Goal: Task Accomplishment & Management: Use online tool/utility

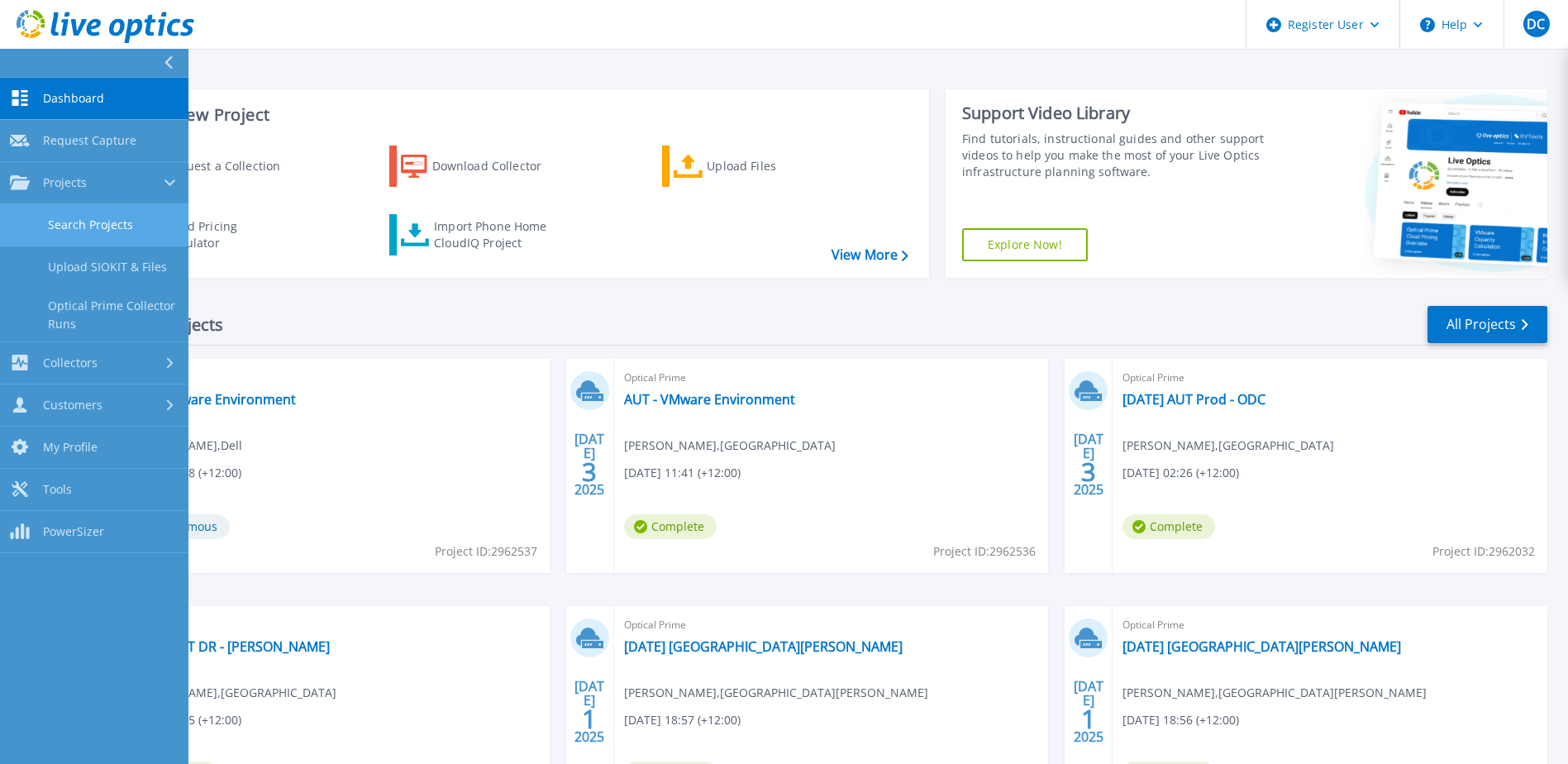
drag, startPoint x: 0, startPoint y: 0, endPoint x: 91, endPoint y: 229, distance: 246.4
click at [91, 229] on link "Search Projects" at bounding box center [94, 225] width 188 height 42
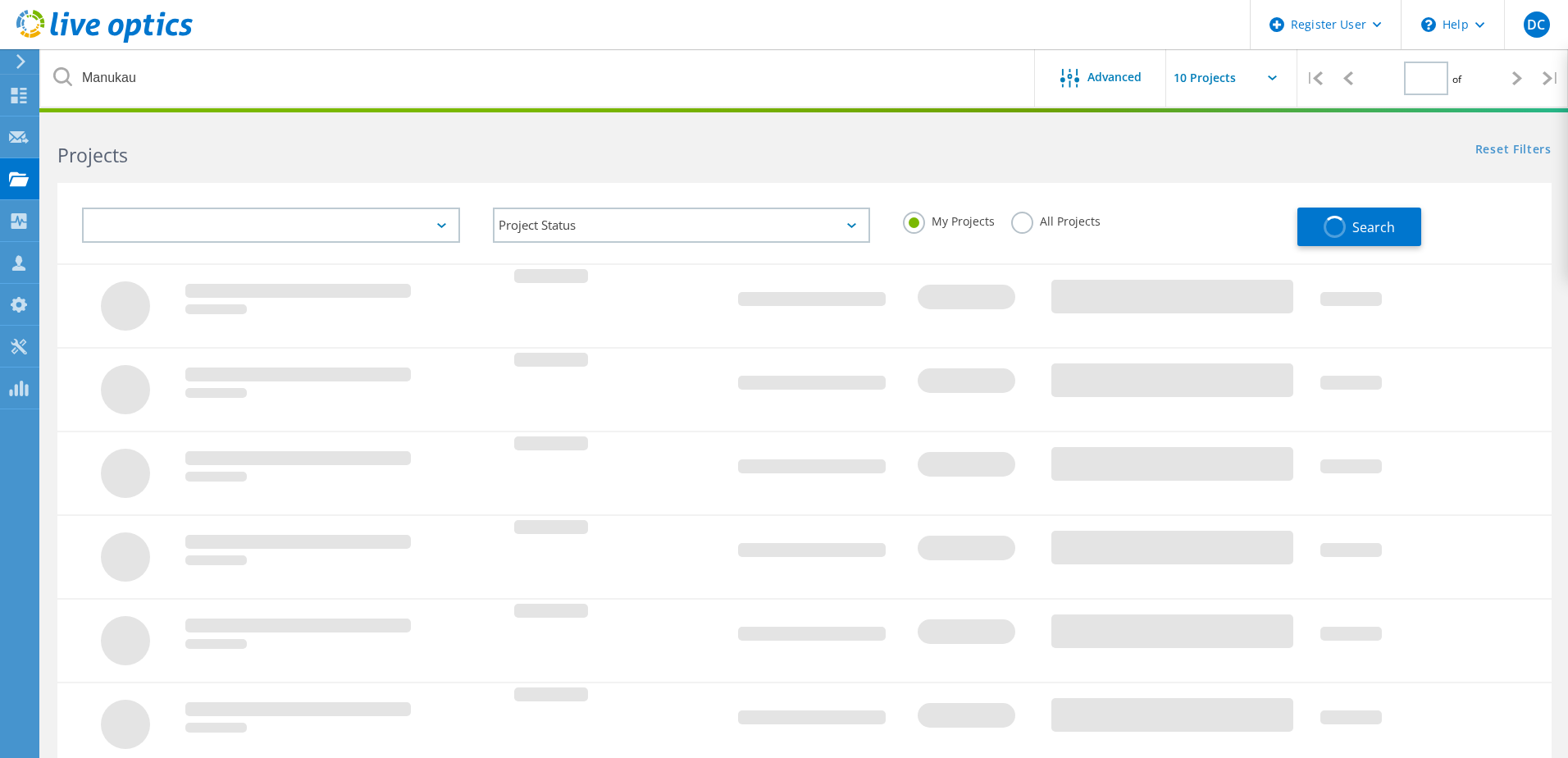
type input "1"
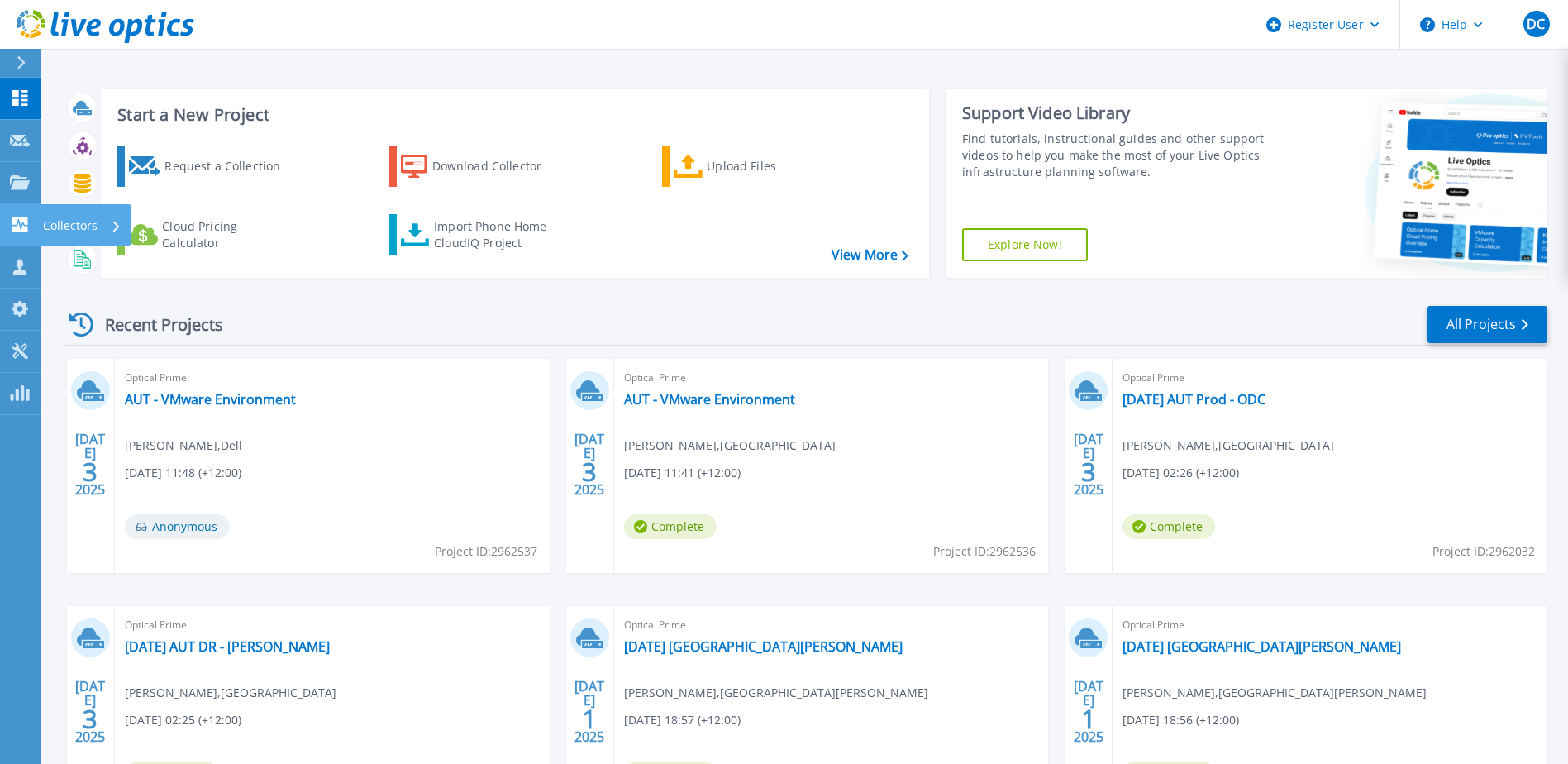
click at [10, 220] on icon at bounding box center [20, 225] width 20 height 16
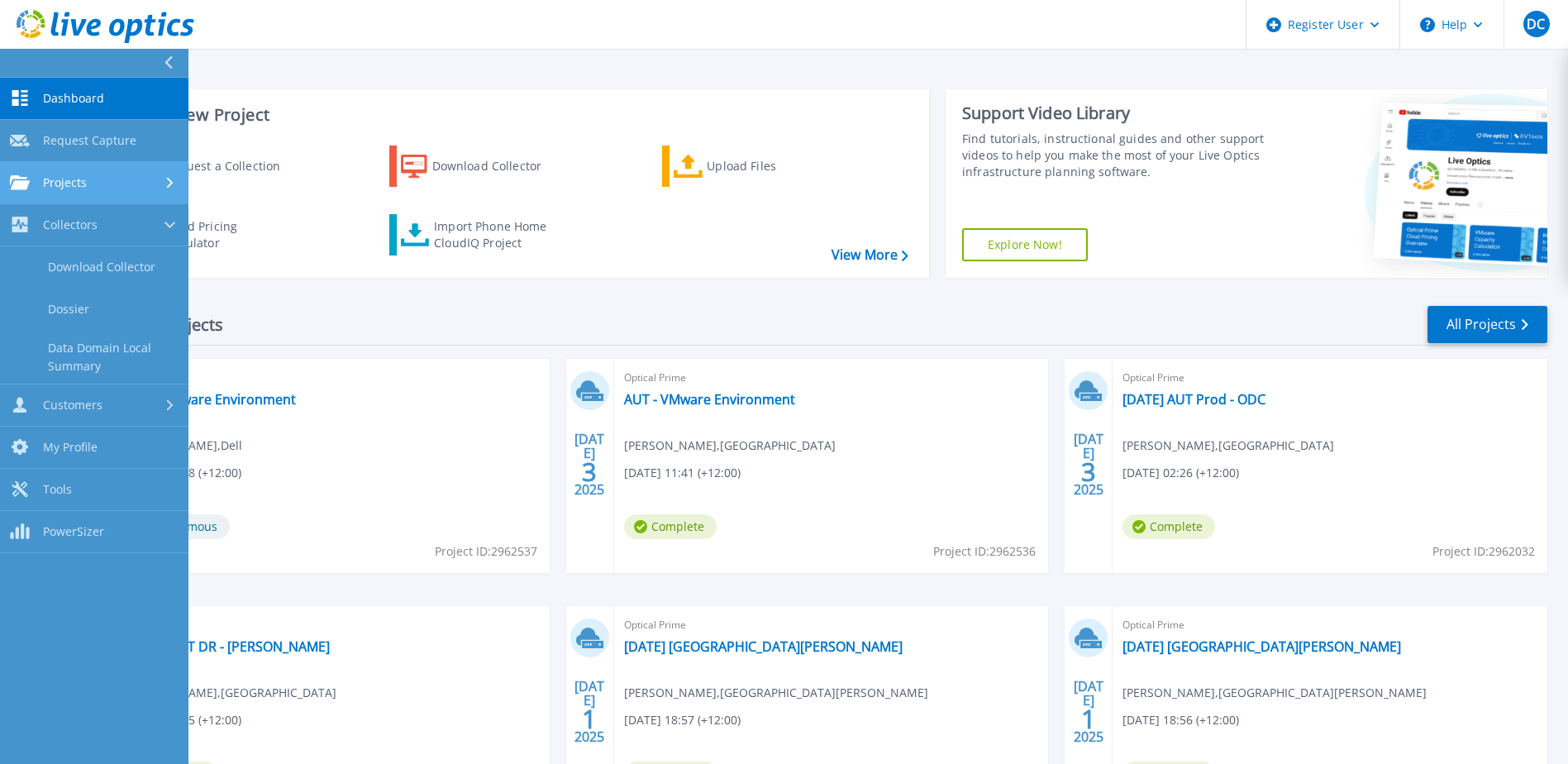
click at [14, 188] on icon at bounding box center [20, 183] width 20 height 14
click at [63, 223] on link "Search Projects" at bounding box center [94, 225] width 188 height 42
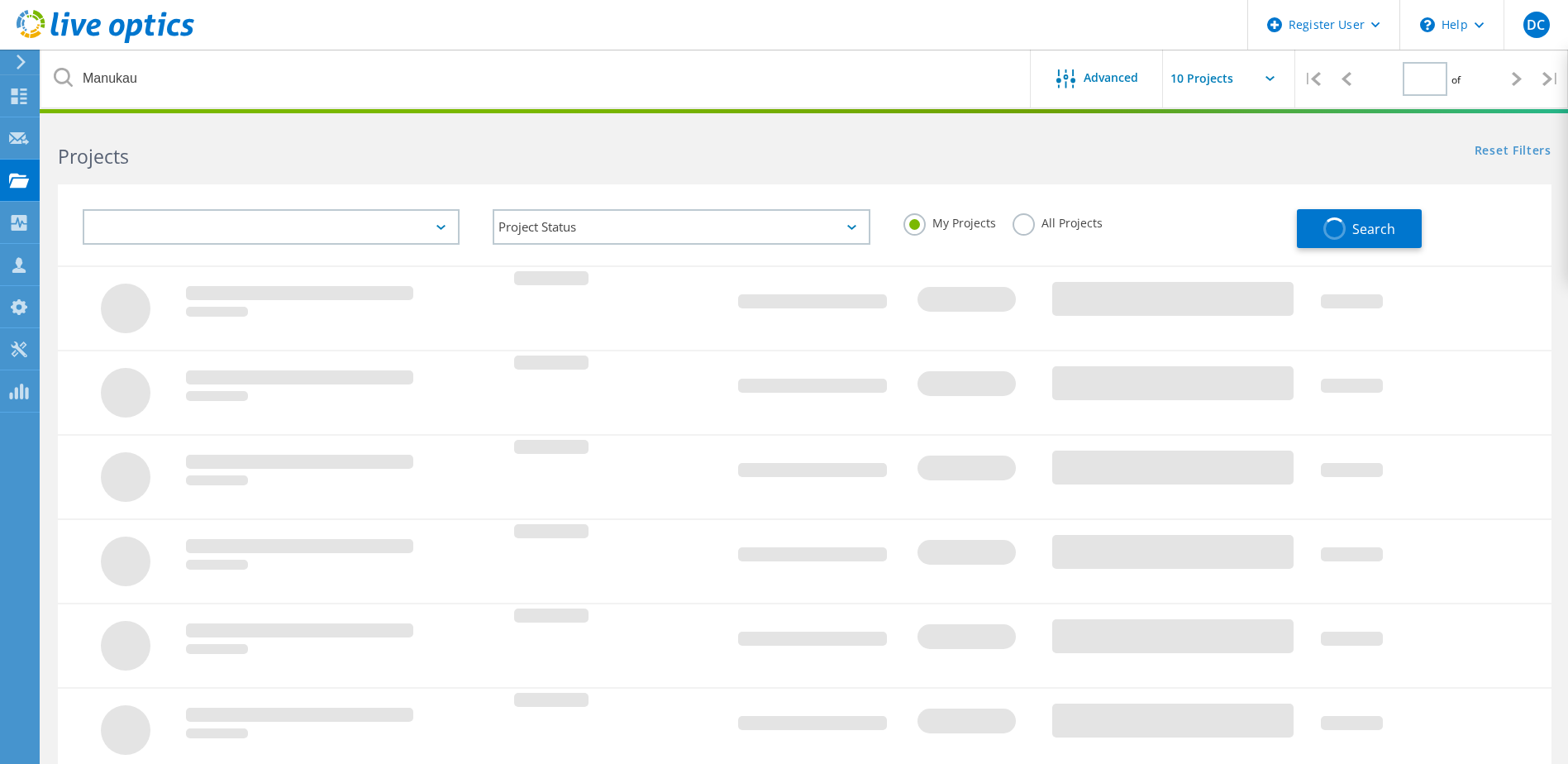
type input "1"
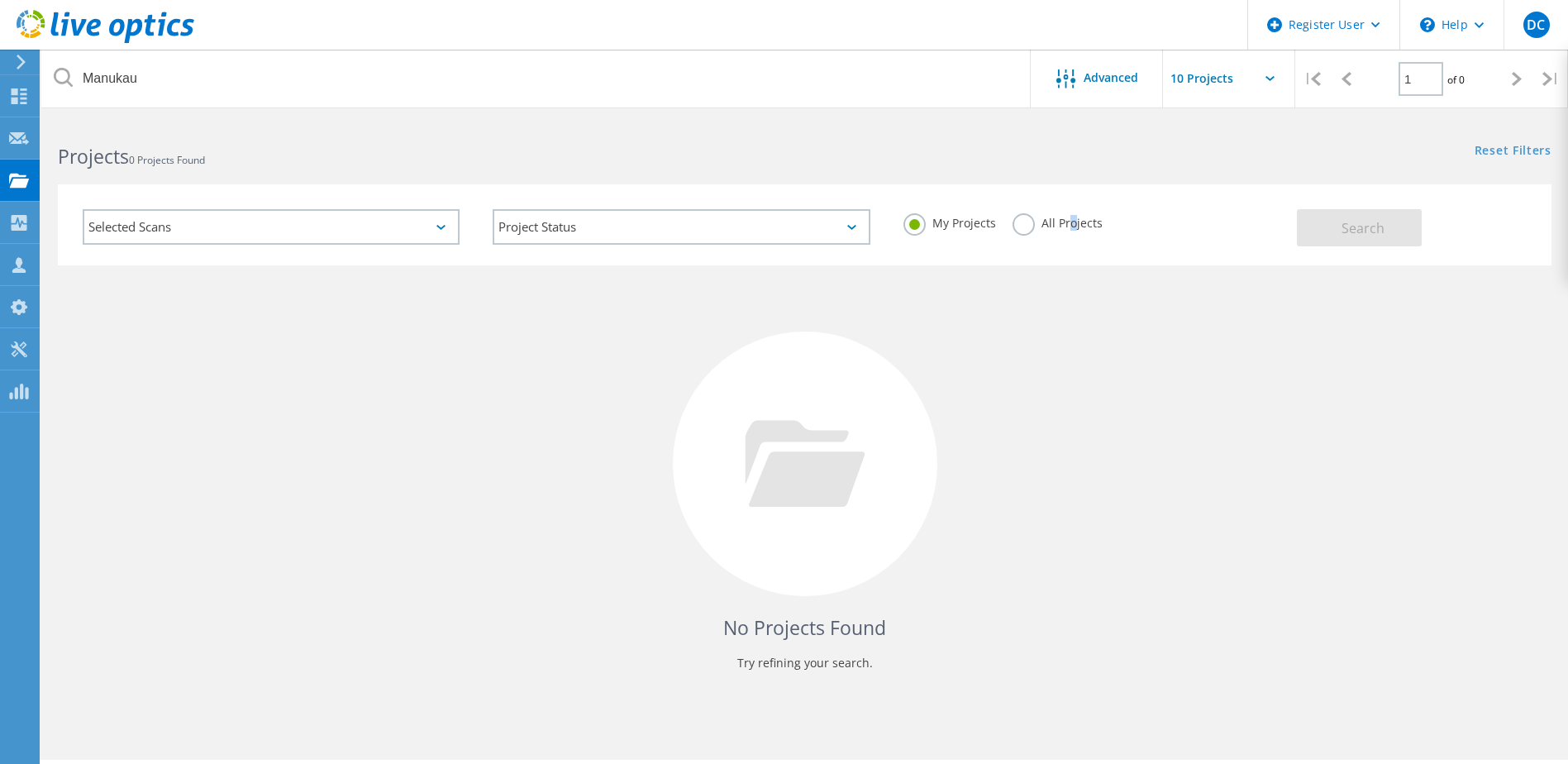
click at [1069, 227] on label "All Projects" at bounding box center [1057, 221] width 90 height 16
click at [1034, 214] on label "All Projects" at bounding box center [1057, 221] width 90 height 16
click at [0, 0] on input "All Projects" at bounding box center [0, 0] width 0 height 0
click at [1331, 223] on button "Search" at bounding box center [1359, 228] width 125 height 37
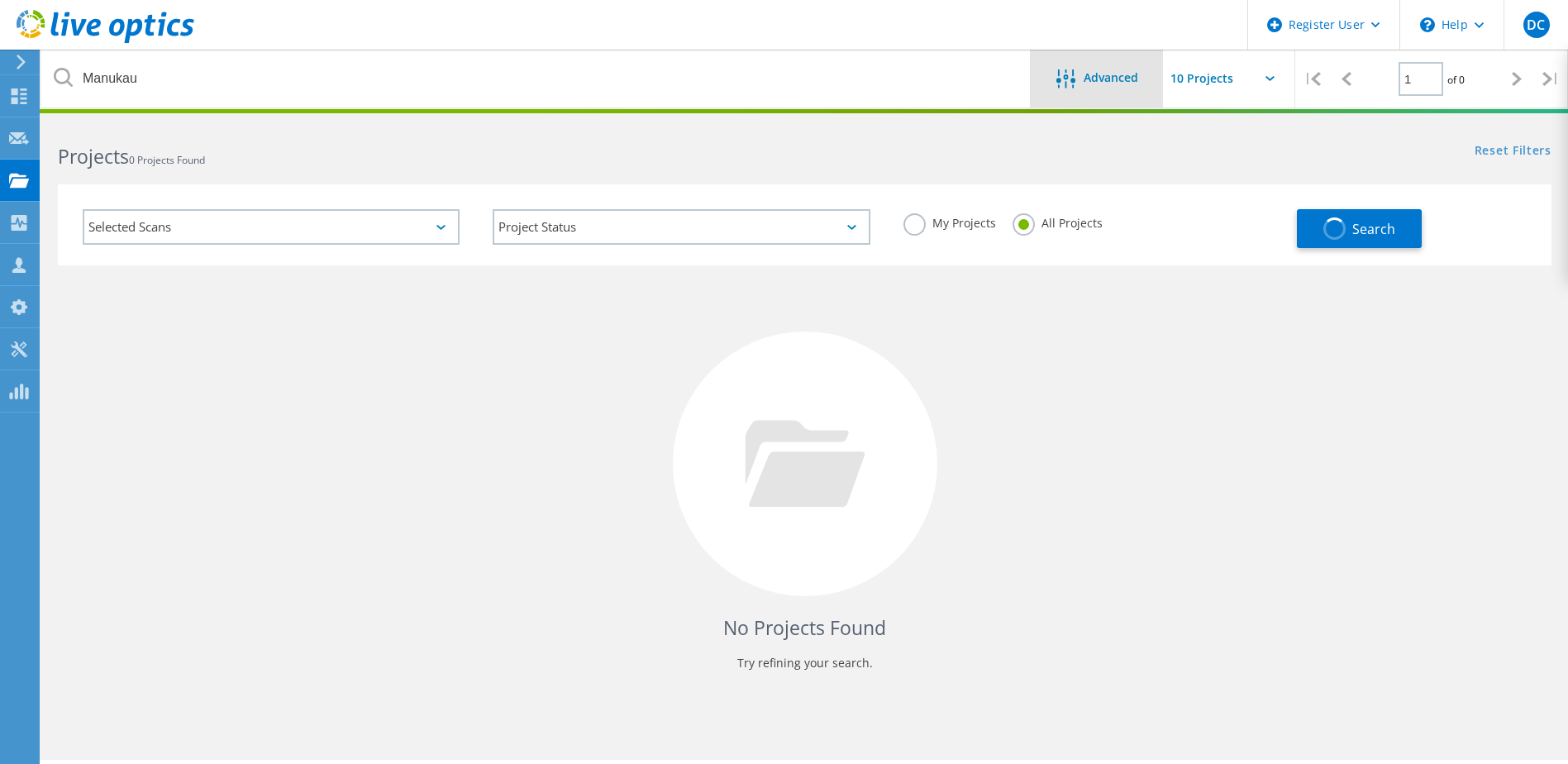
click at [1078, 94] on div "Advanced" at bounding box center [1097, 78] width 132 height 58
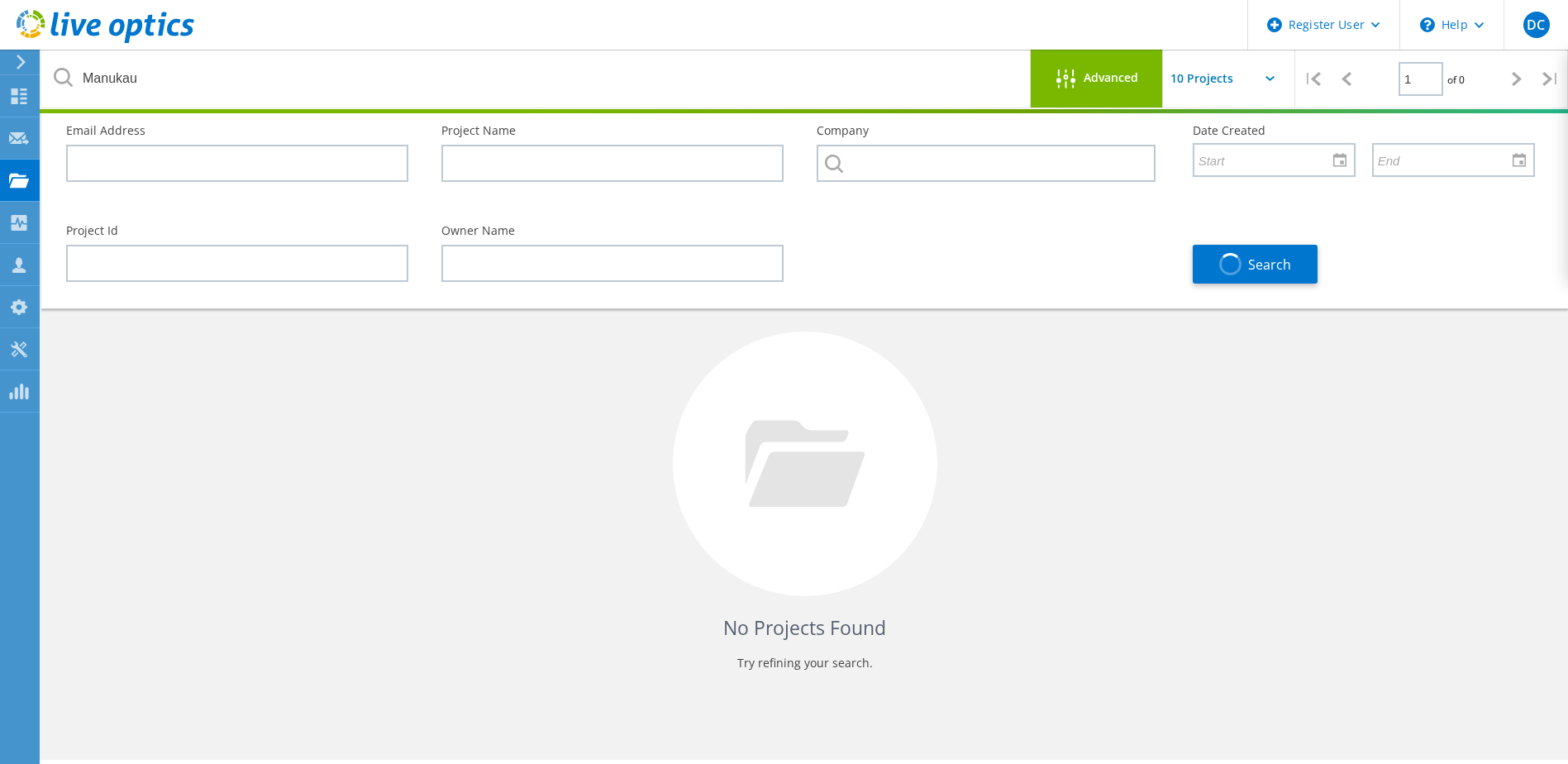
click at [1085, 79] on span "Advanced" at bounding box center [1110, 78] width 54 height 12
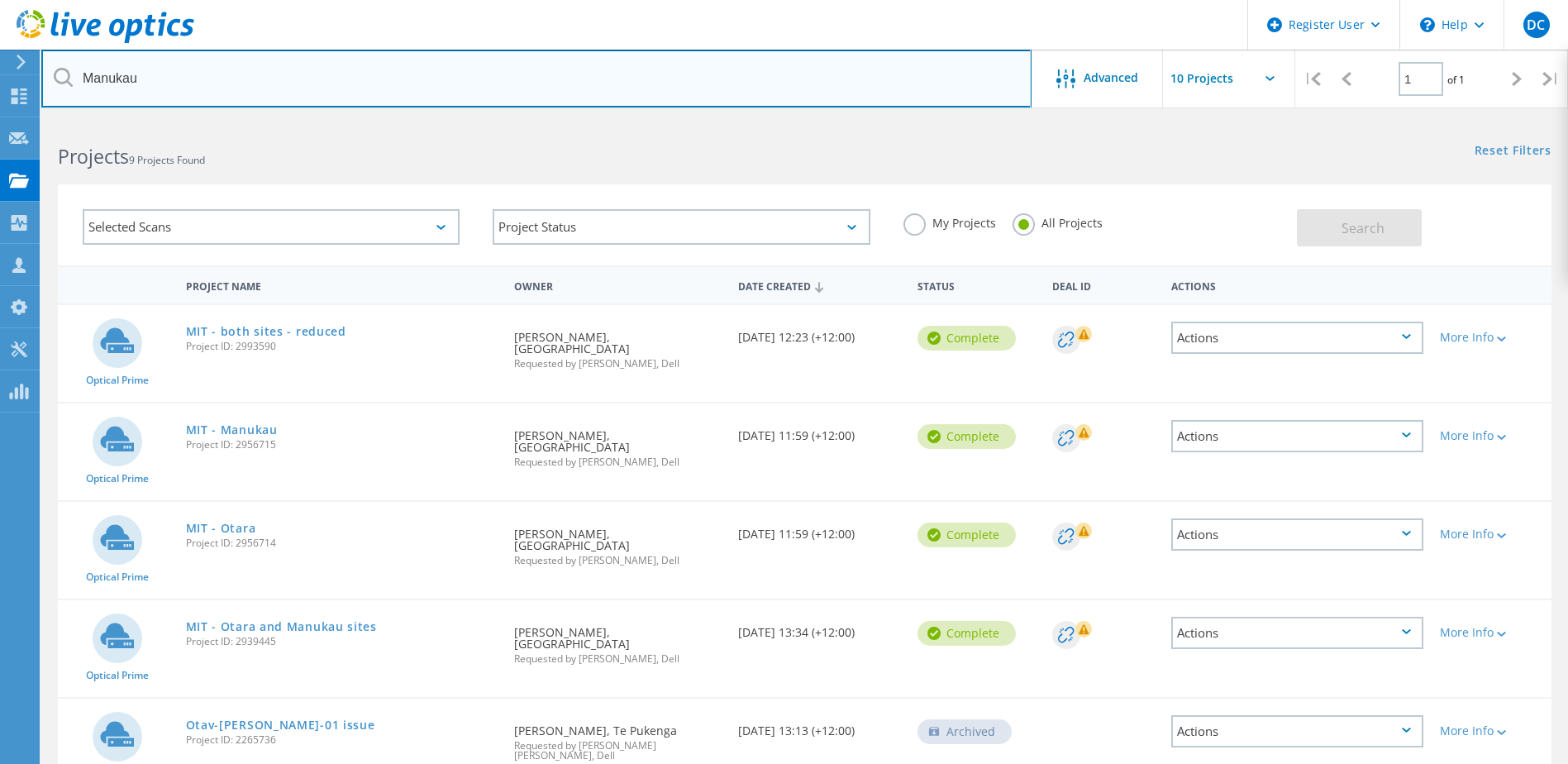
drag, startPoint x: -15, startPoint y: 75, endPoint x: -73, endPoint y: 70, distance: 58.2
click at [0, 70] on html "Register User \n Help Explore Helpful Articles Contact Support DC Dell User Dee…" at bounding box center [784, 612] width 1568 height 1224
paste input "2939445"
type input "2939445"
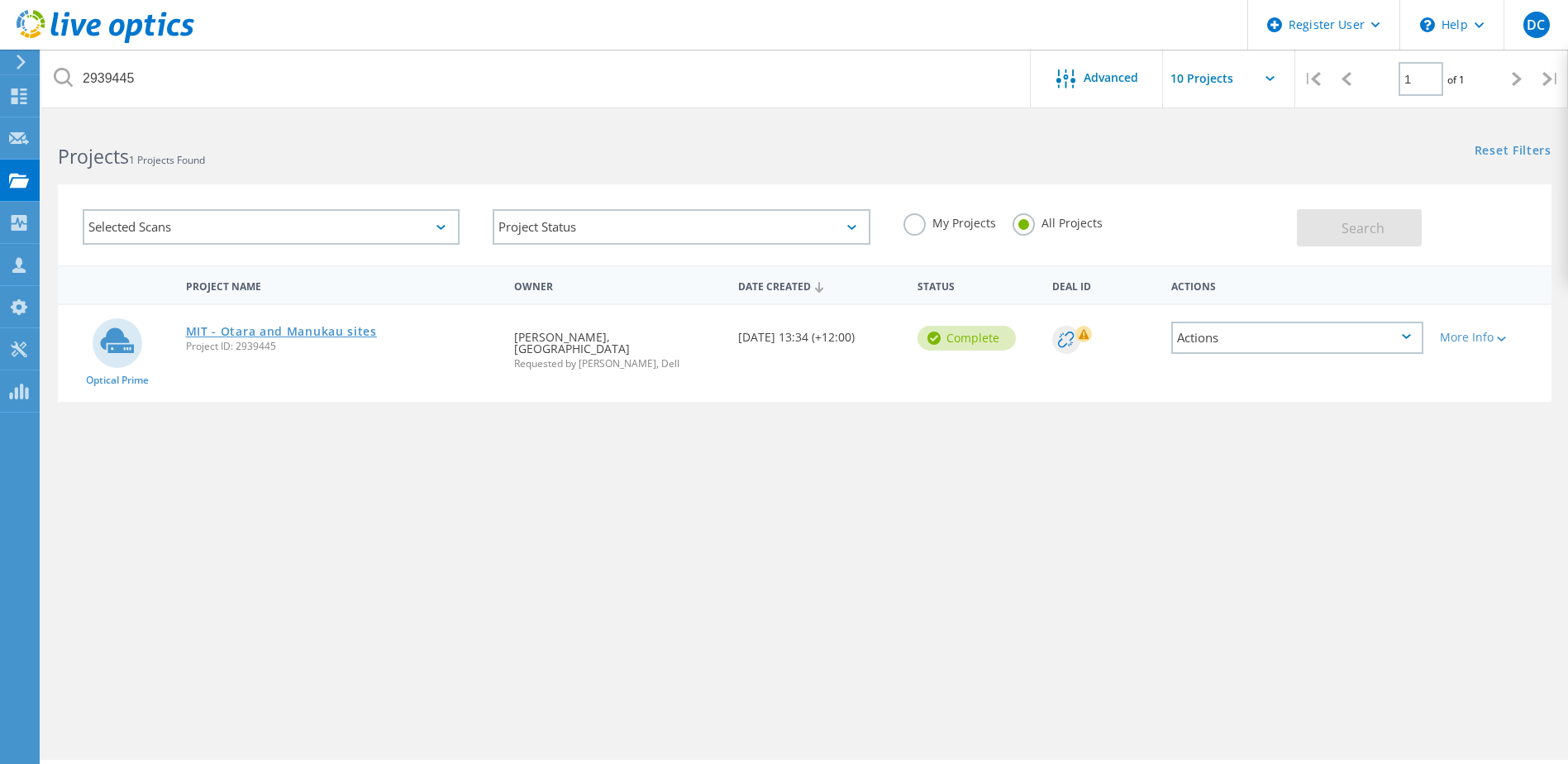
click at [347, 333] on link "MIT - Otara and Manukau sites" at bounding box center [282, 331] width 191 height 12
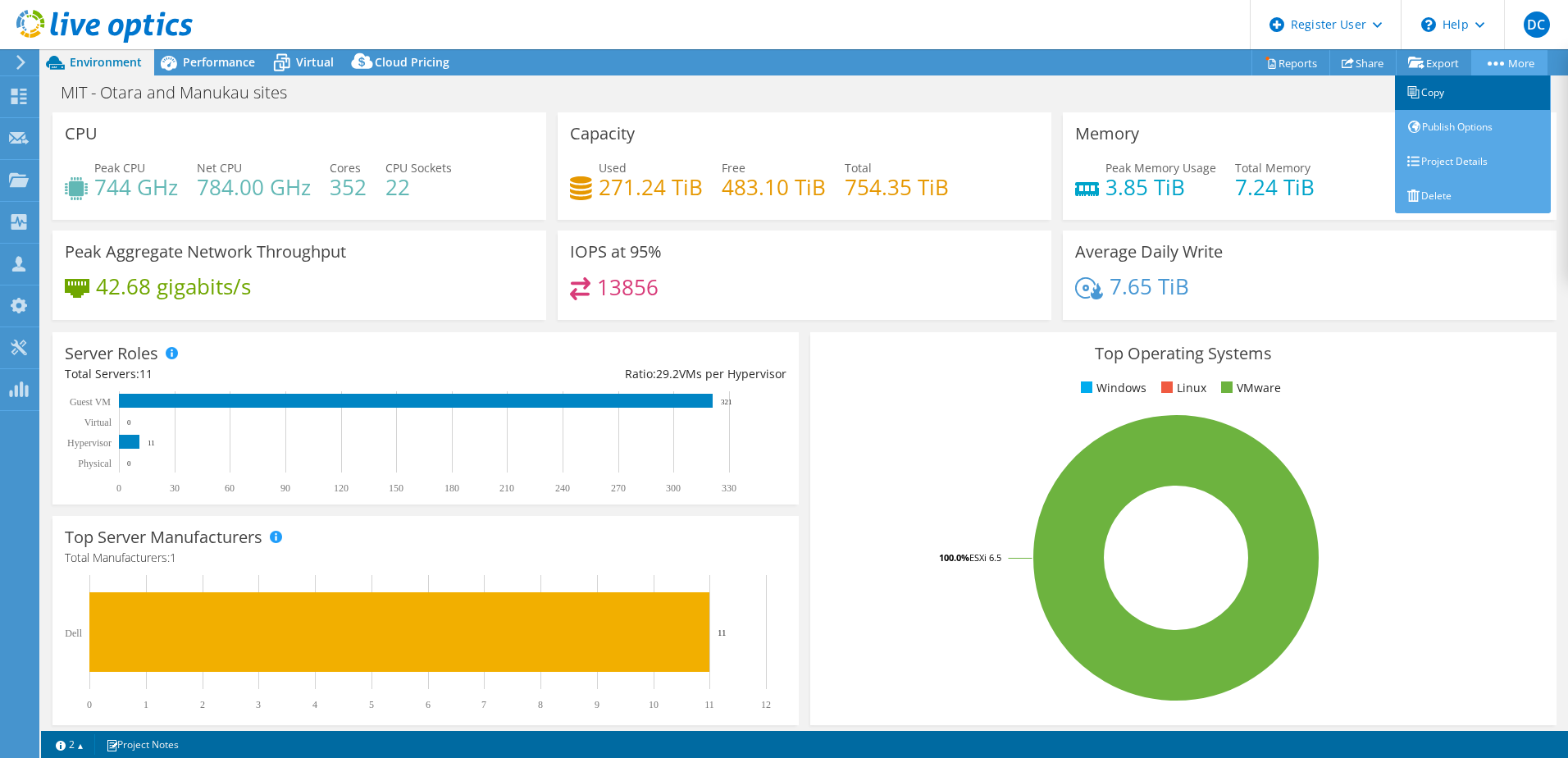
click at [1452, 103] on link "Copy" at bounding box center [1473, 92] width 156 height 34
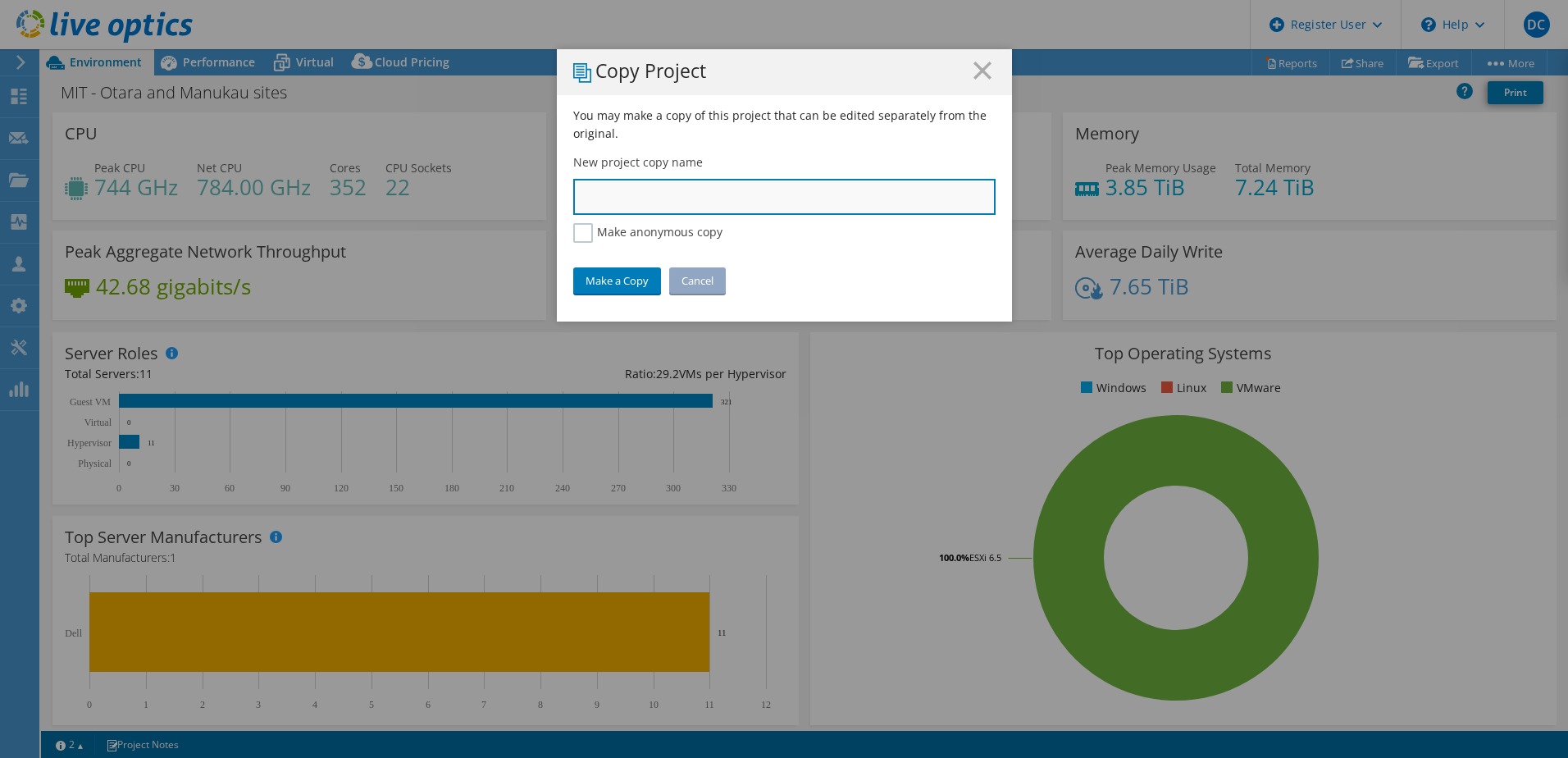
click at [650, 202] on input "text" at bounding box center [784, 196] width 423 height 36
type input "M"
type input "D"
type input "MIT - Otara & Manukau Sites"
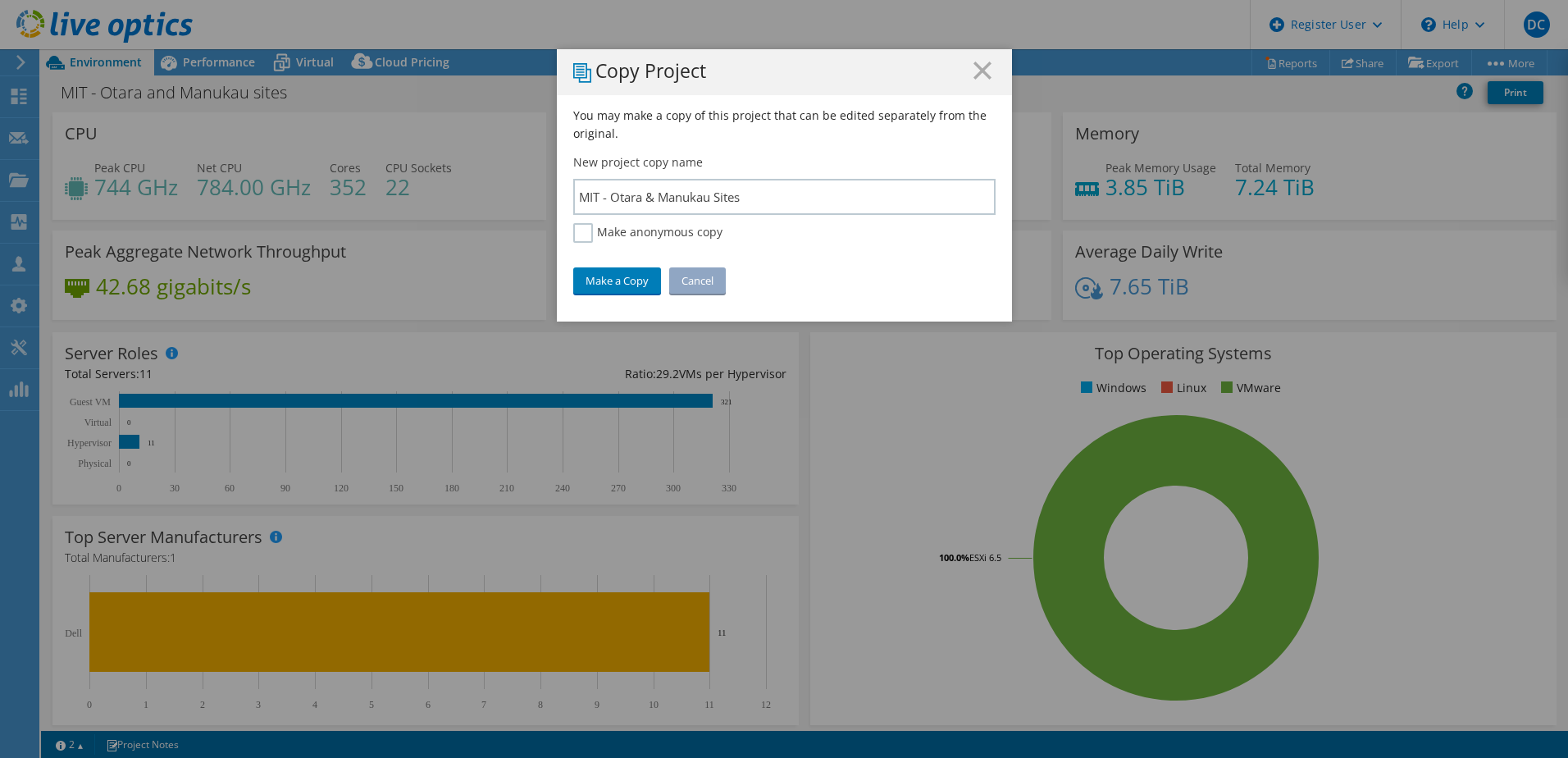
click at [624, 295] on div "You may make a copy of this project that can be edited separately from the orig…" at bounding box center [784, 214] width 455 height 215
click at [617, 276] on link "Make a Copy" at bounding box center [616, 280] width 88 height 27
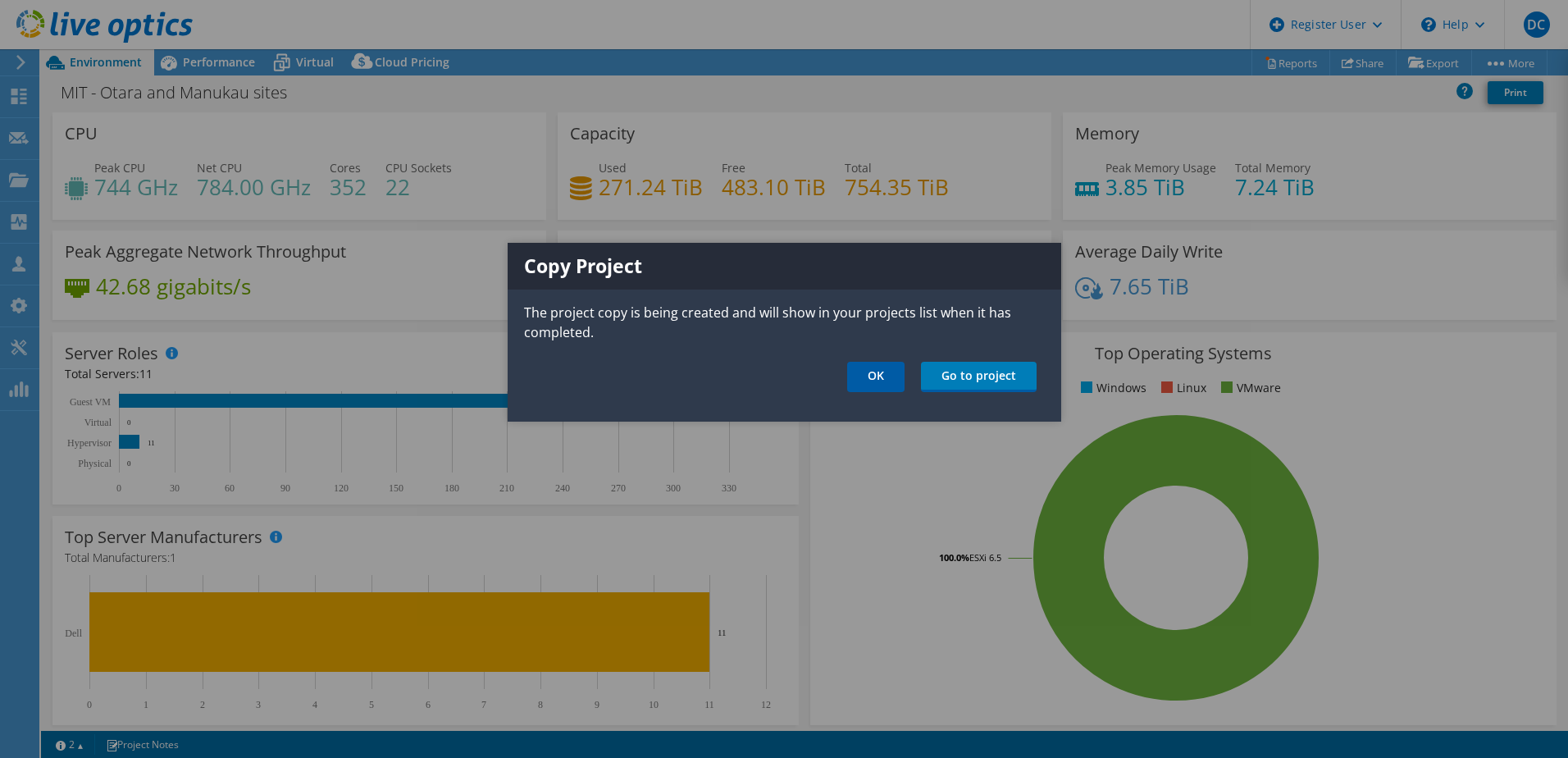
click at [899, 373] on link "OK" at bounding box center [876, 377] width 57 height 30
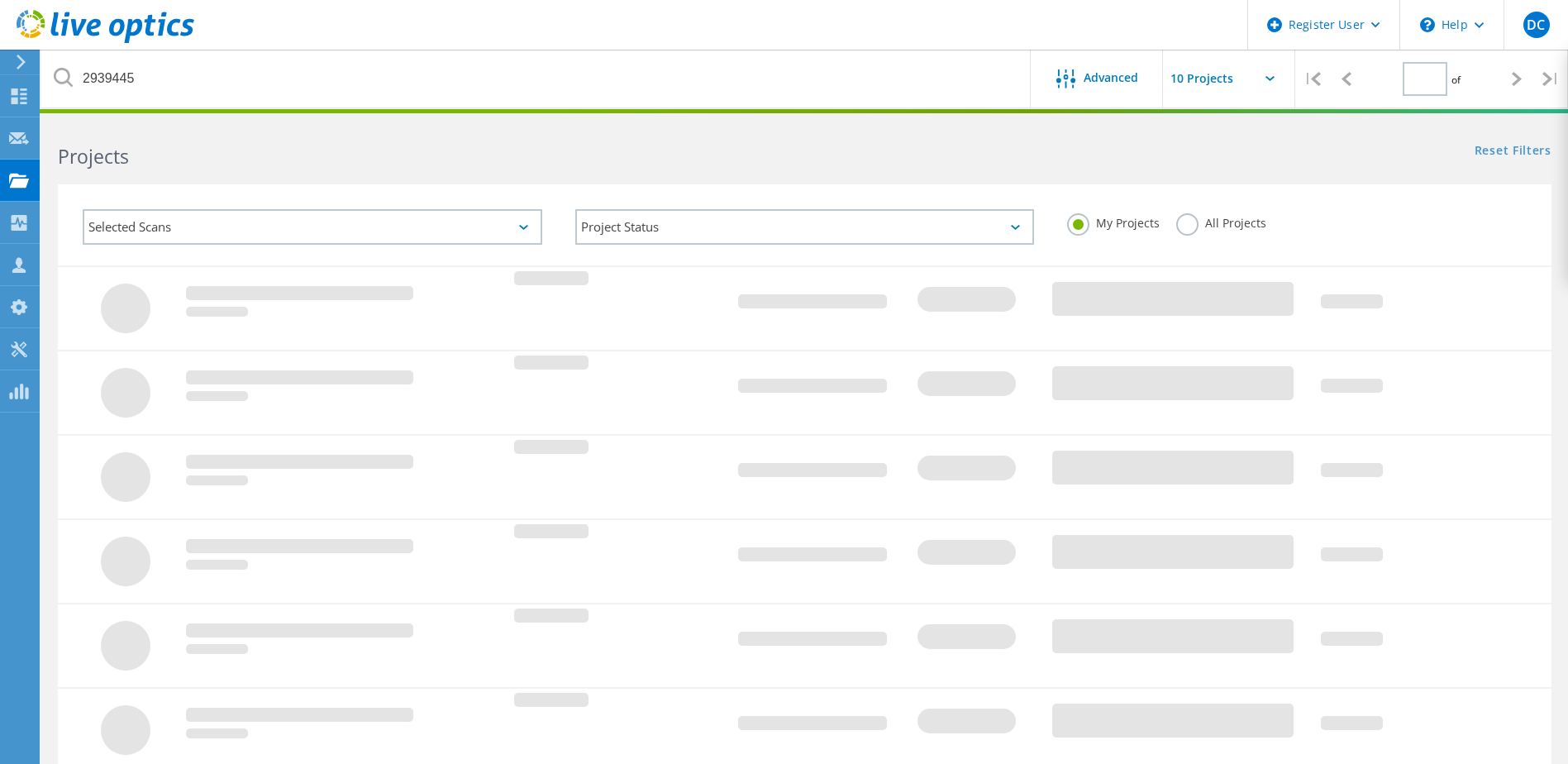
type input "1"
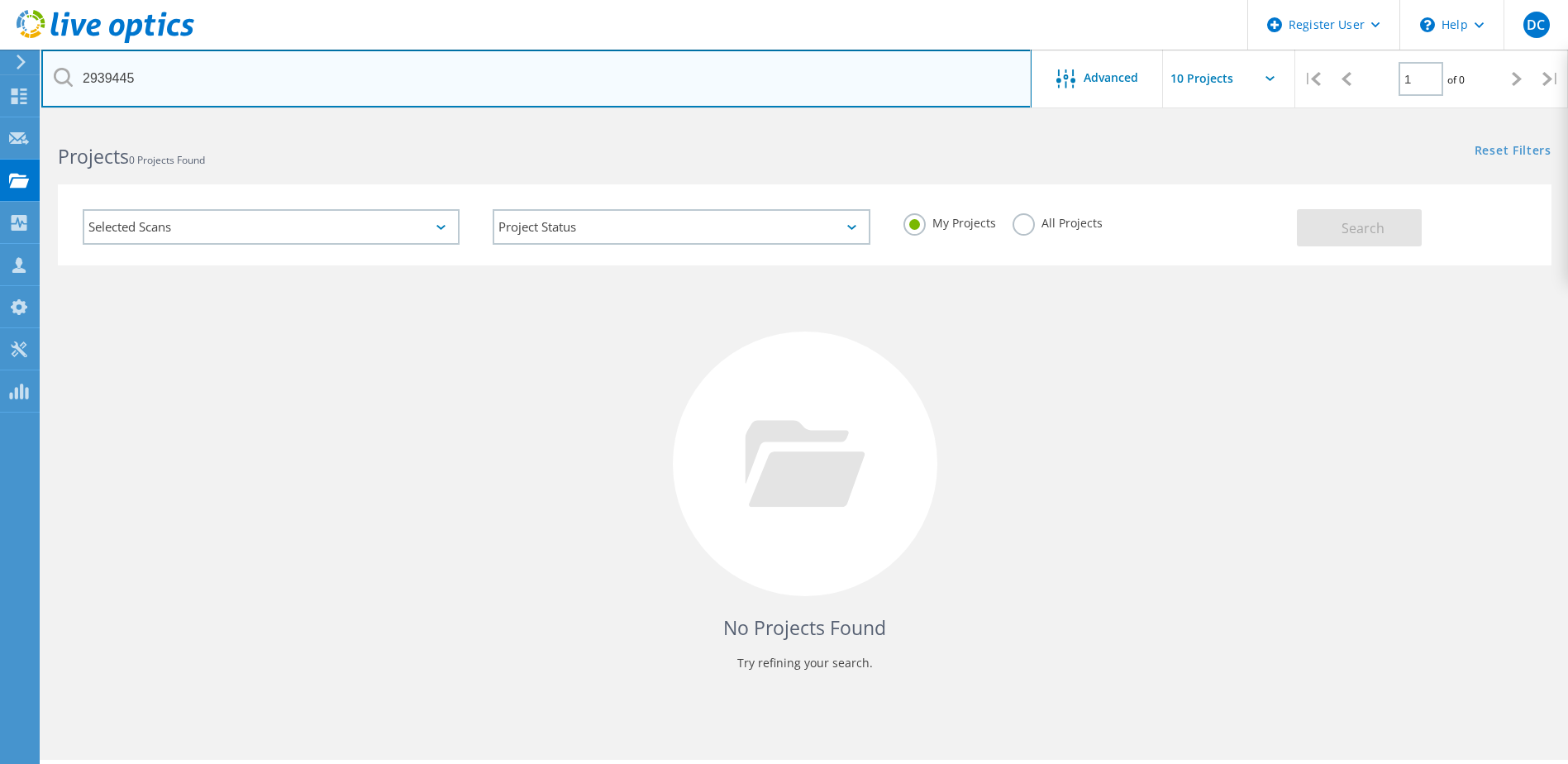
drag, startPoint x: 291, startPoint y: 97, endPoint x: -74, endPoint y: 60, distance: 366.9
click at [0, 60] on html "Register User \n Help Explore Helpful Articles Contact Support DC Dell User [PE…" at bounding box center [784, 405] width 1568 height 809
paste input "93590"
type input "2993590"
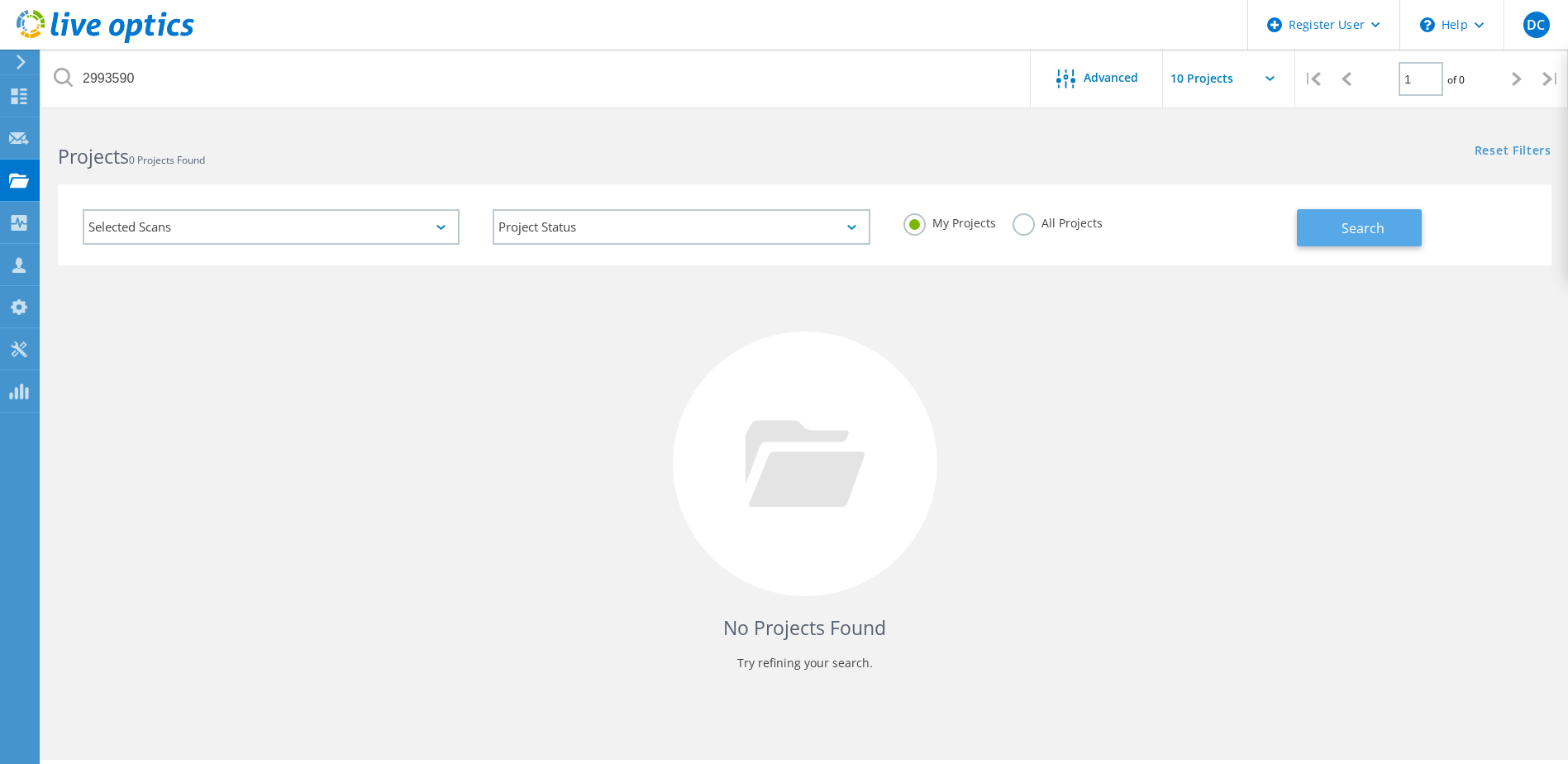
click at [1348, 212] on button "Search" at bounding box center [1359, 228] width 125 height 37
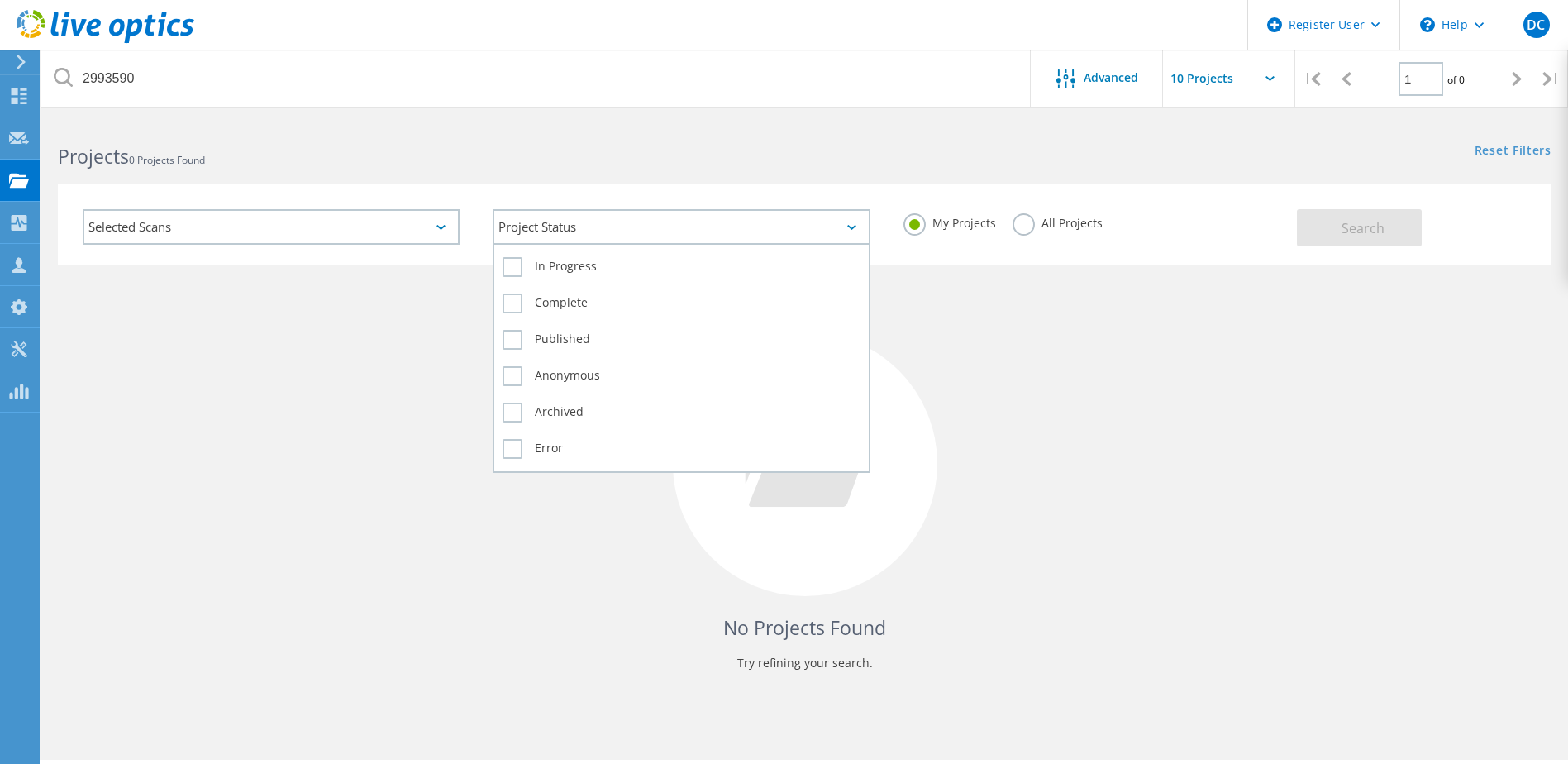
click at [649, 224] on div "Project Status" at bounding box center [681, 227] width 377 height 36
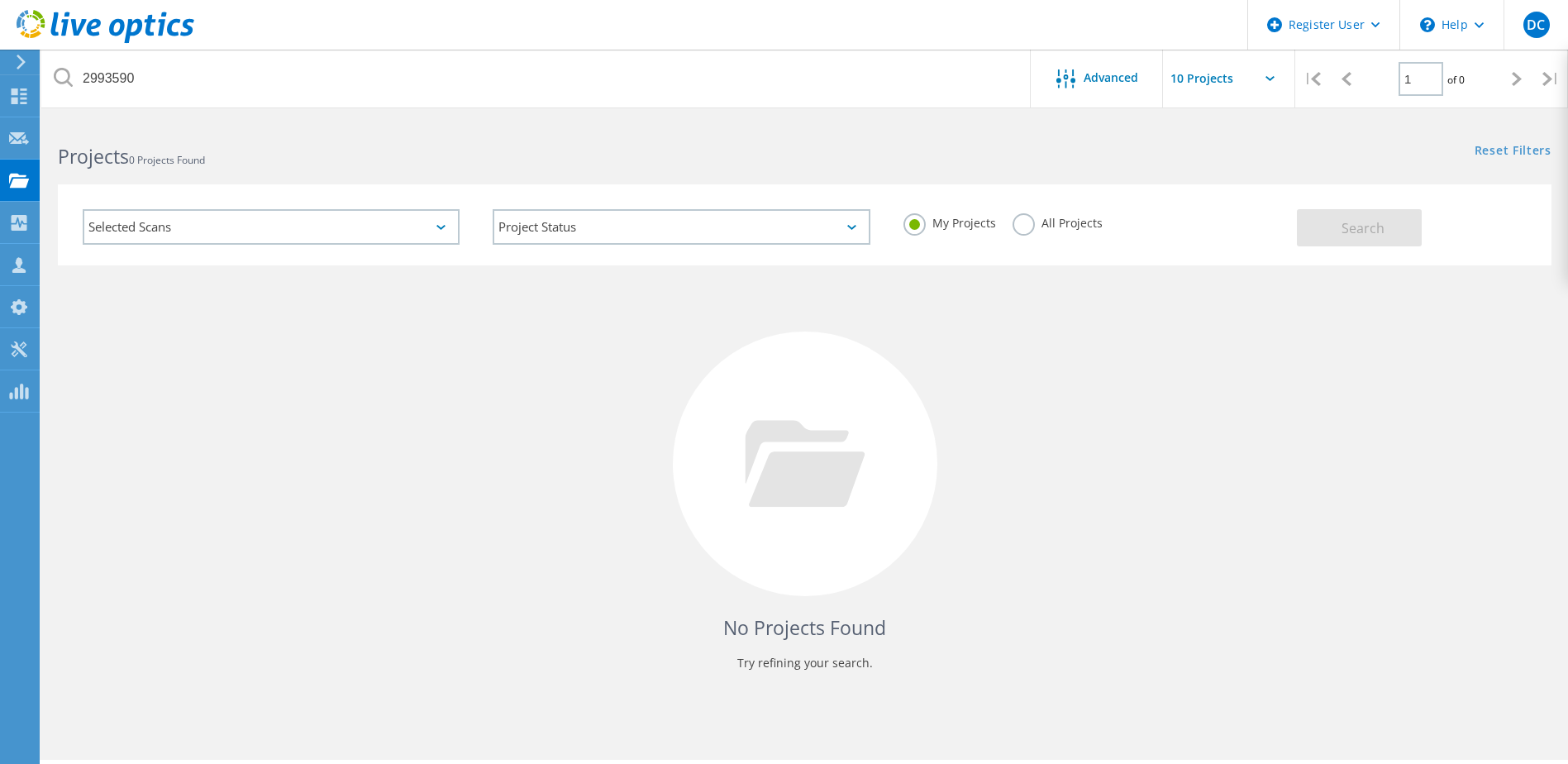
click at [1022, 222] on label "All Projects" at bounding box center [1057, 221] width 90 height 16
click at [0, 0] on input "All Projects" at bounding box center [0, 0] width 0 height 0
click at [1341, 234] on button "Search" at bounding box center [1359, 228] width 125 height 37
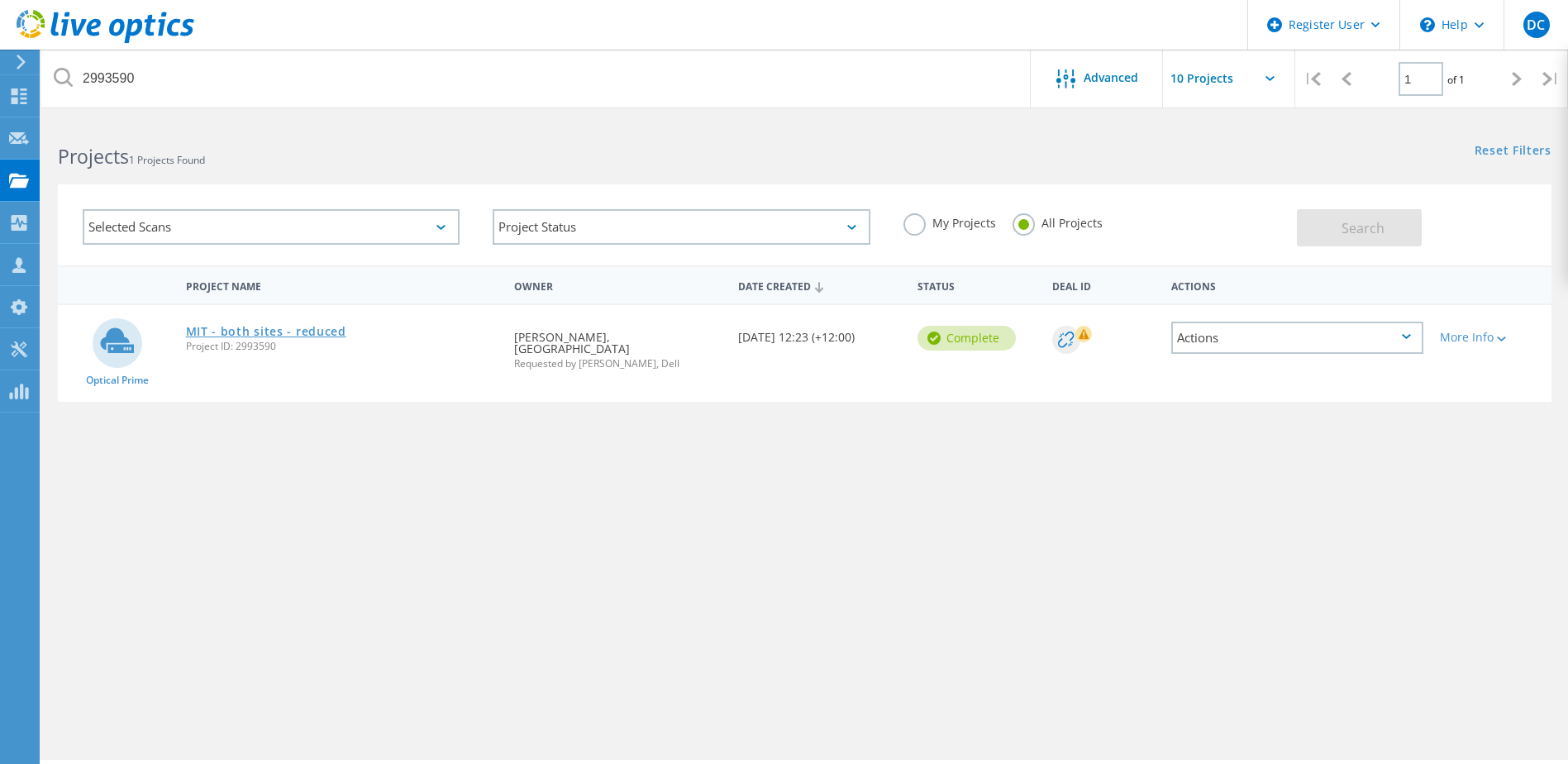
click at [336, 332] on link "MIT - both sites - reduced" at bounding box center [266, 331] width 160 height 12
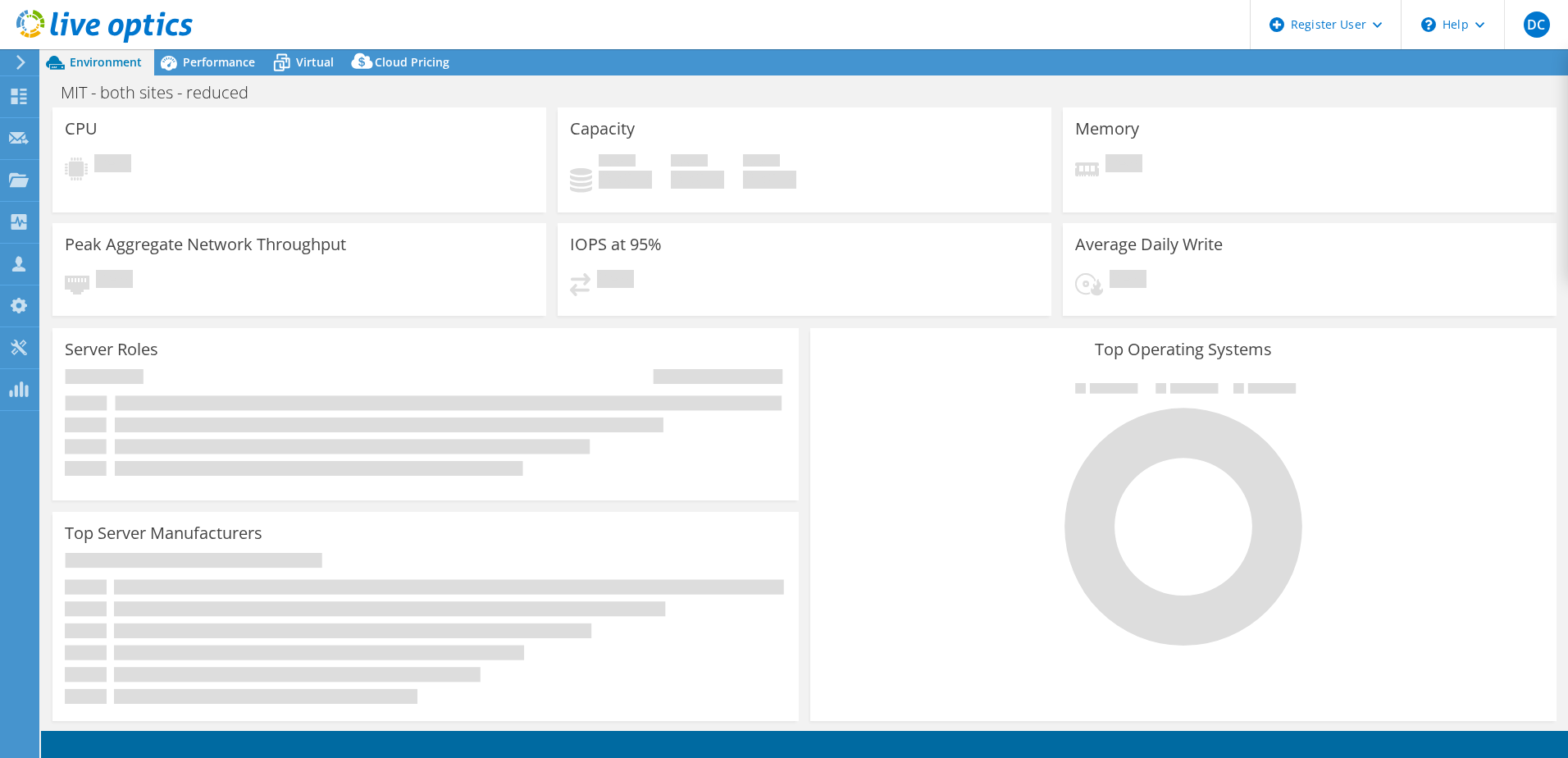
select select "[GEOGRAPHIC_DATA]"
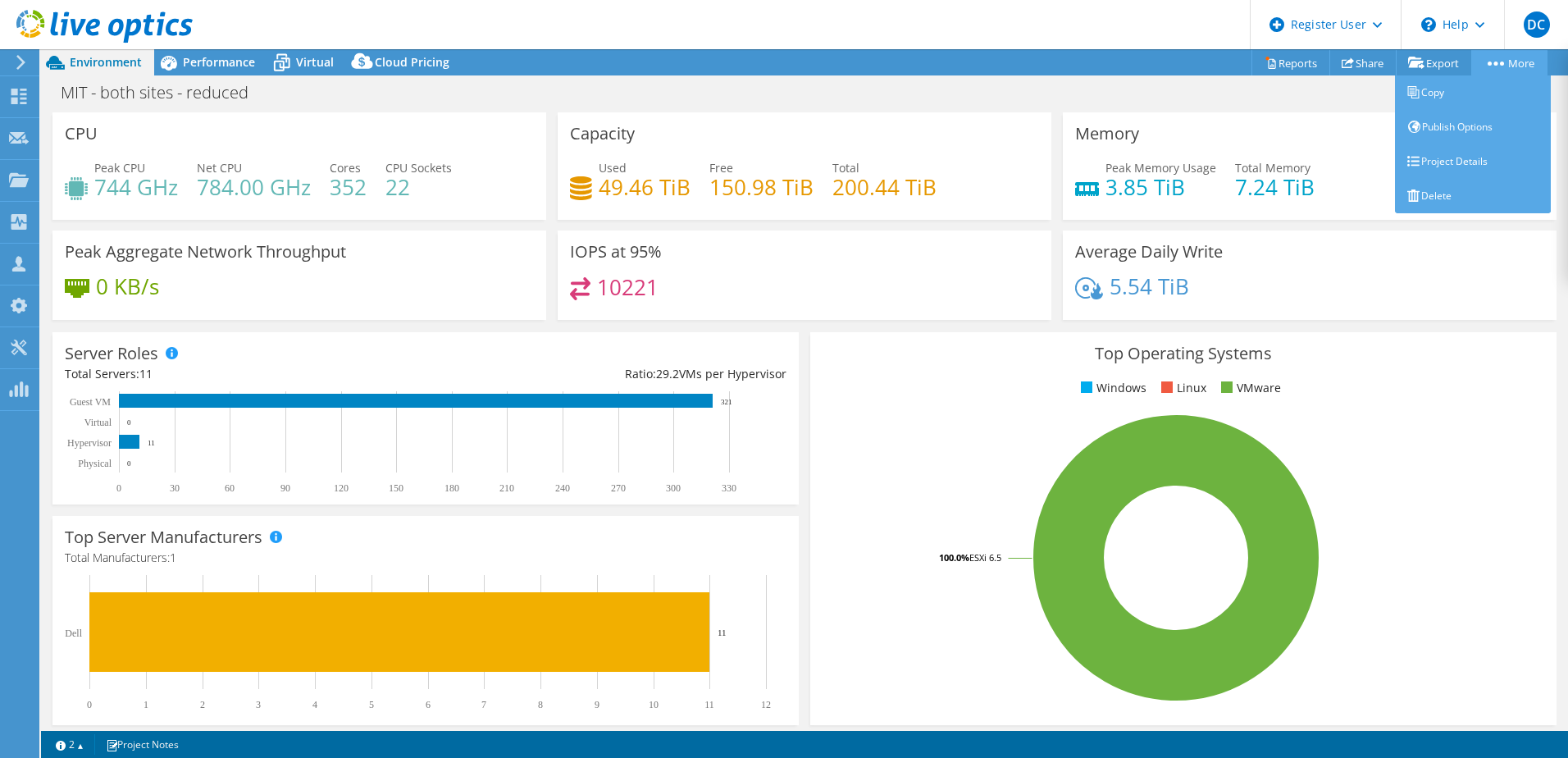
click at [1501, 62] on circle at bounding box center [1503, 64] width 4 height 4
click at [1465, 86] on link "Copy" at bounding box center [1473, 92] width 156 height 34
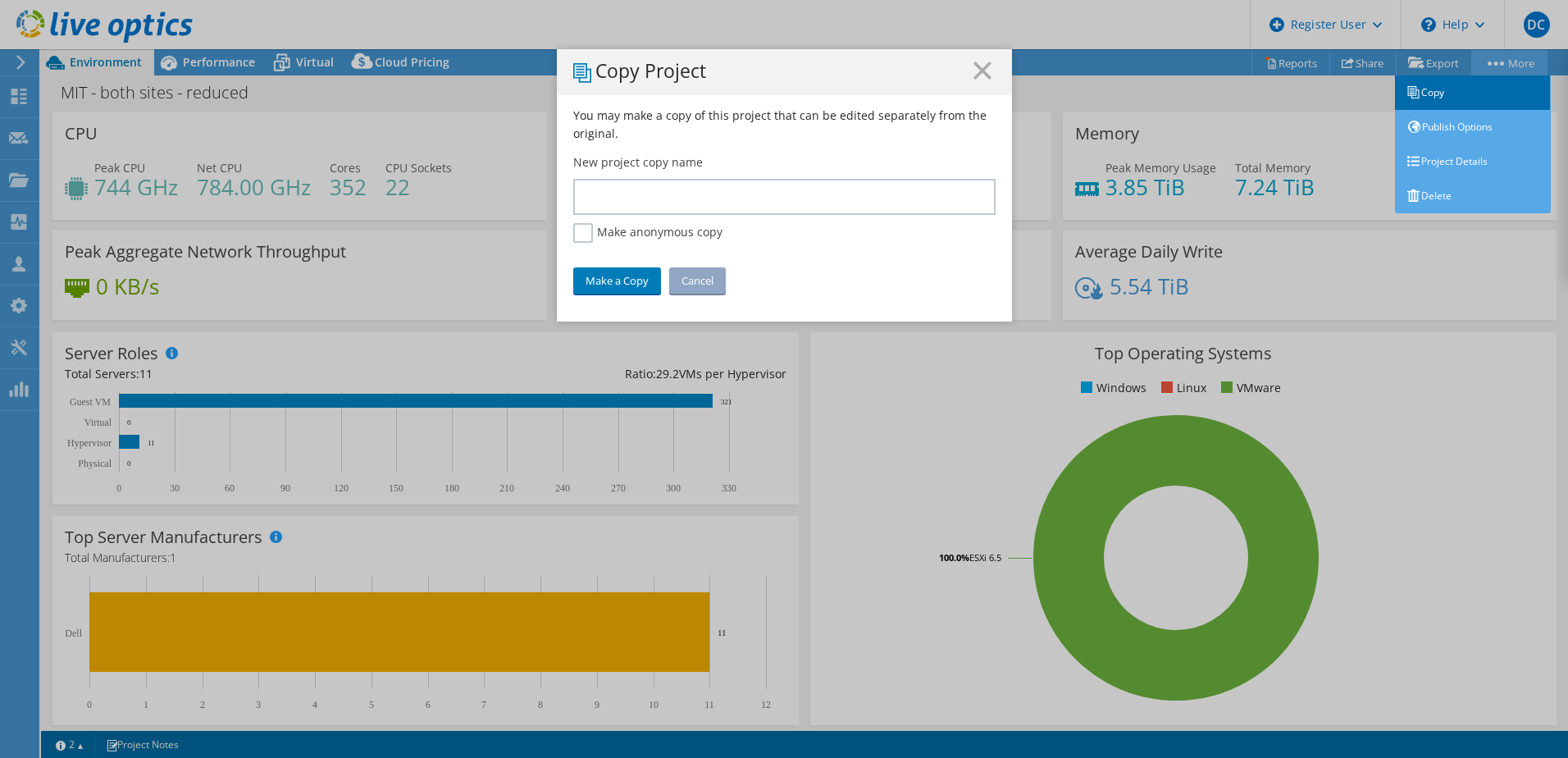
click at [1438, 91] on div "Copy Project You may make a copy of this project that can be edited separately …" at bounding box center [784, 379] width 1568 height 660
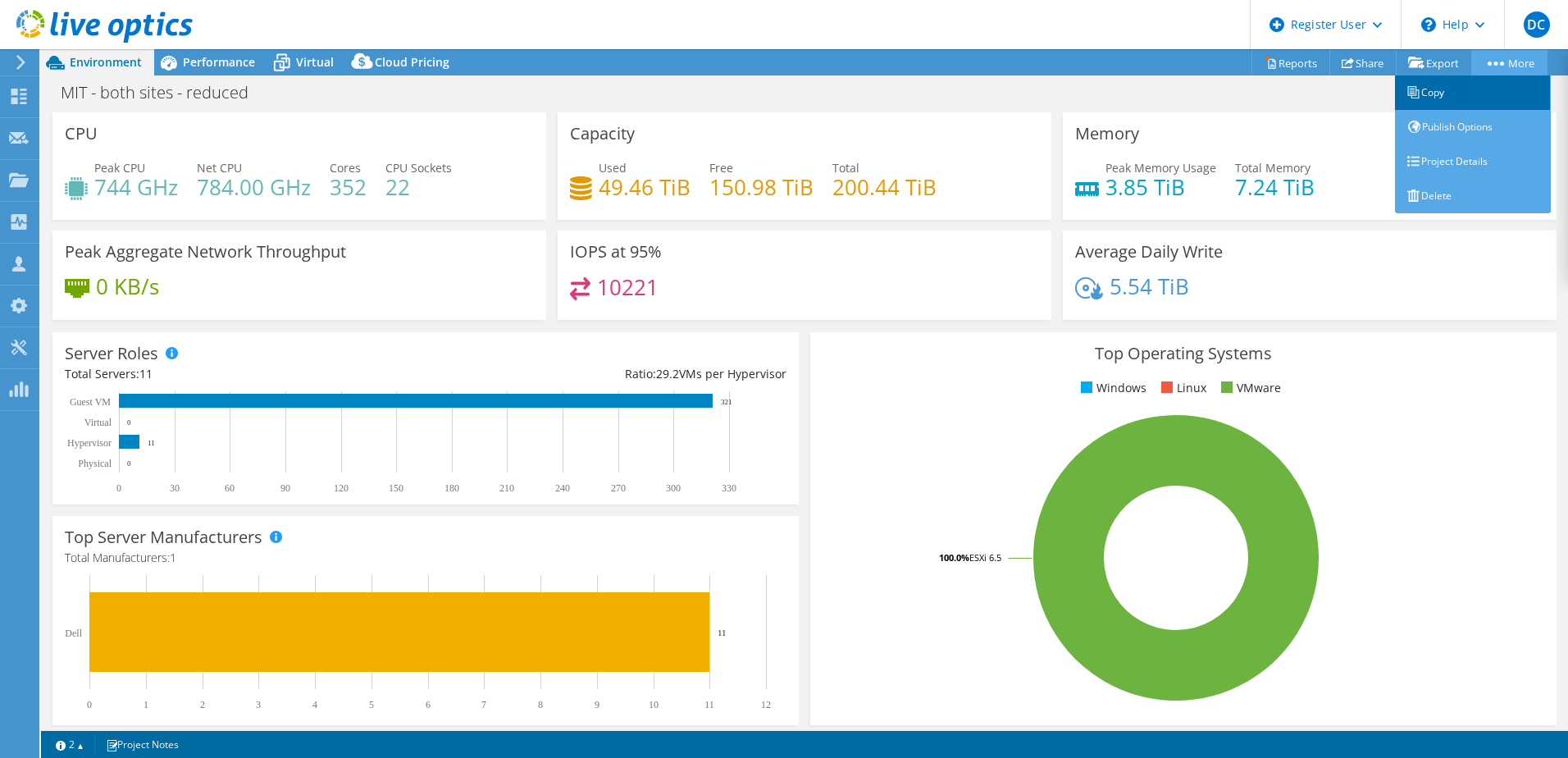
click at [1524, 76] on link "Copy" at bounding box center [1473, 92] width 156 height 34
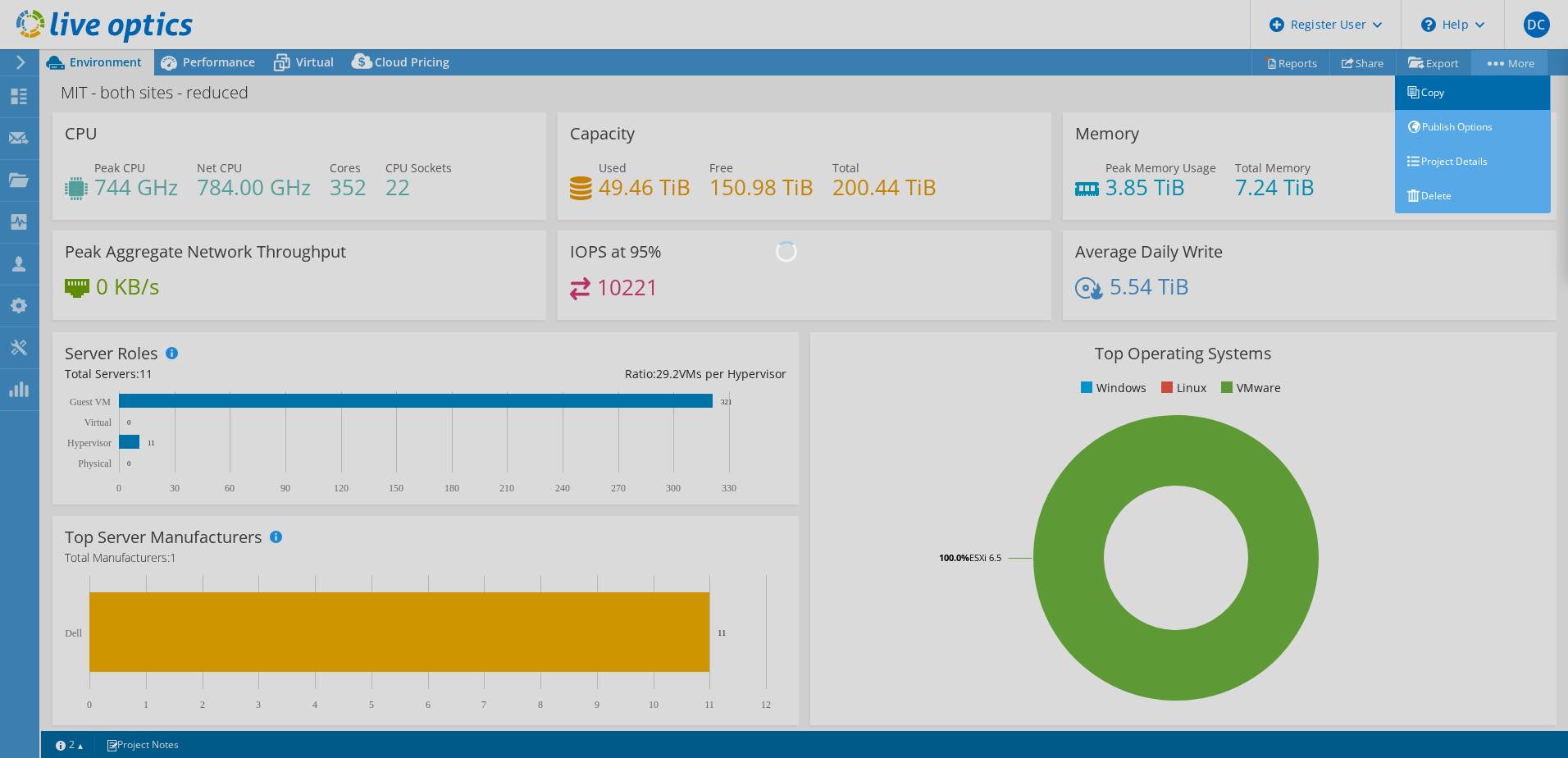
click at [1486, 95] on link "Copy" at bounding box center [1473, 92] width 156 height 34
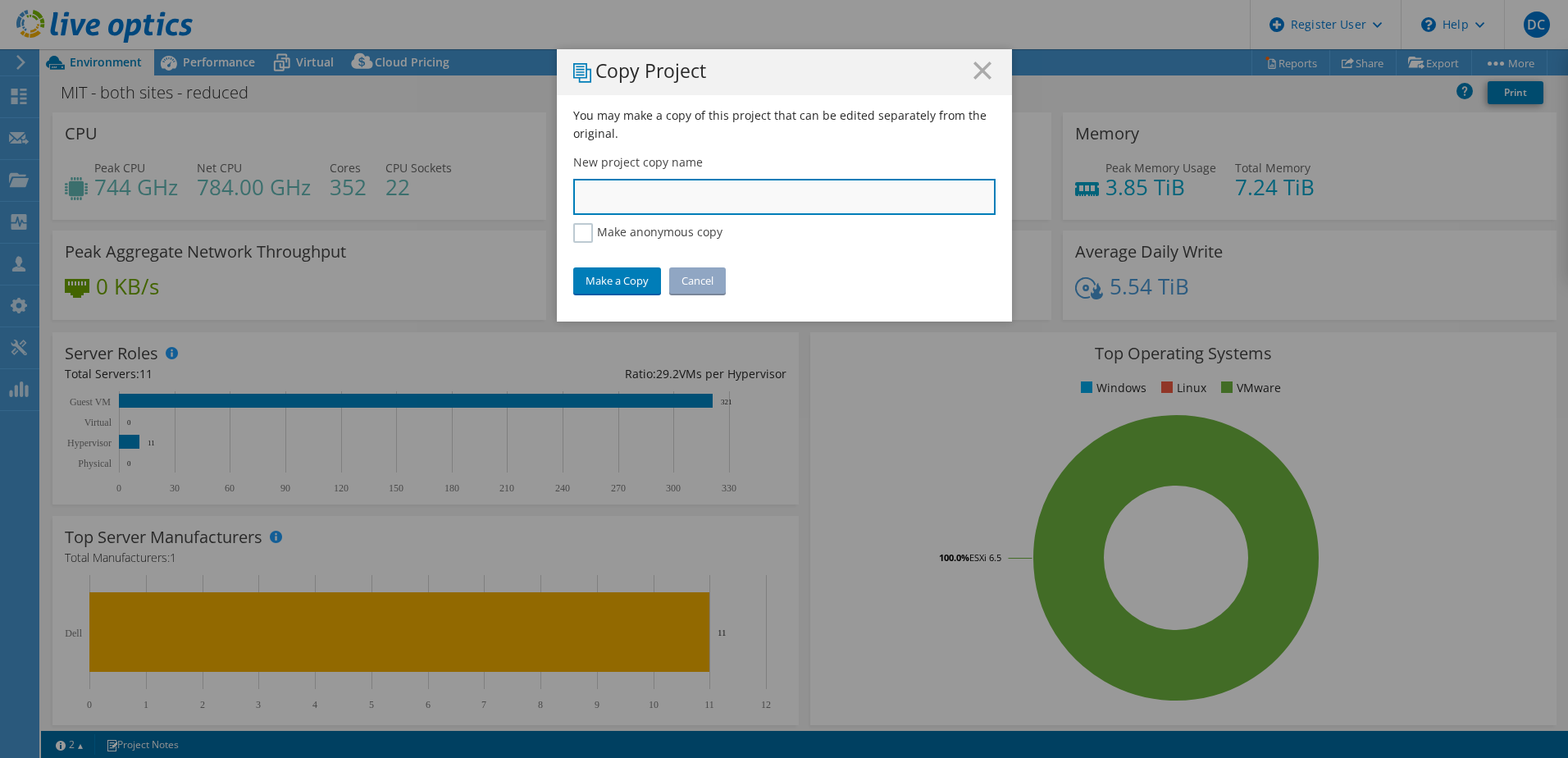
click at [683, 202] on input "text" at bounding box center [784, 196] width 423 height 36
type input "MIT - Both Sites - Reduced"
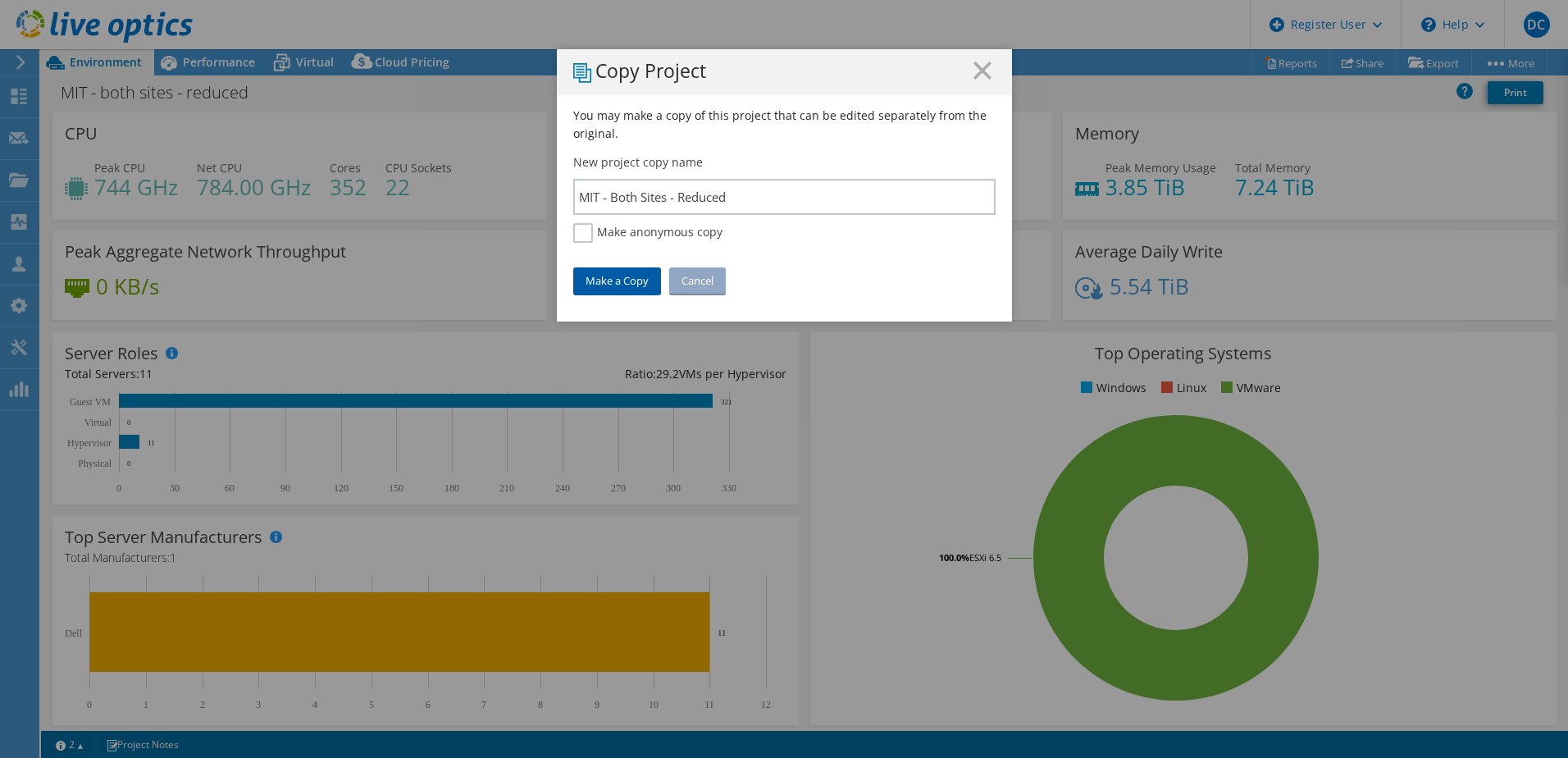
click at [606, 280] on link "Make a Copy" at bounding box center [616, 280] width 88 height 27
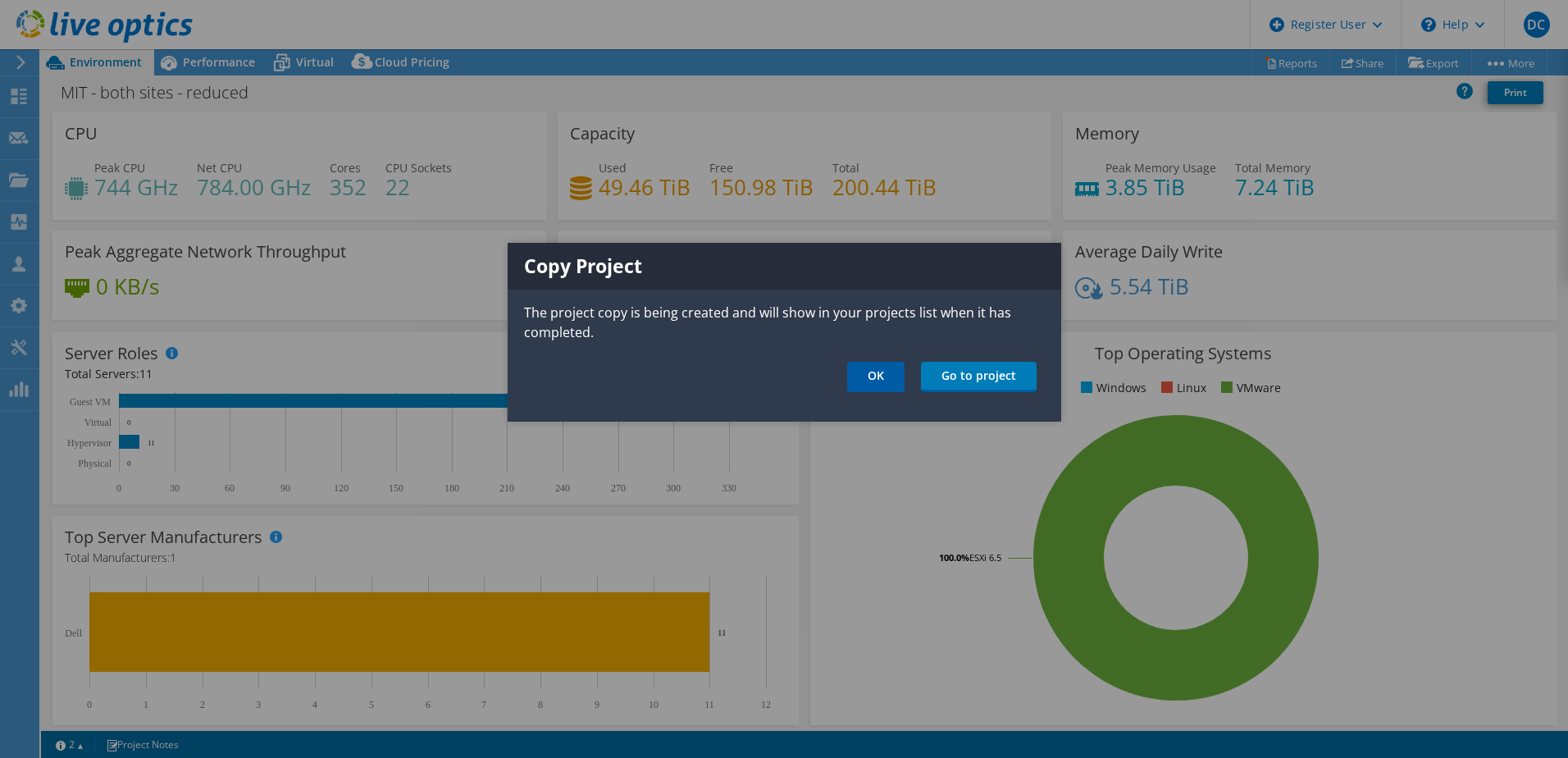
click at [884, 379] on link "OK" at bounding box center [876, 377] width 57 height 30
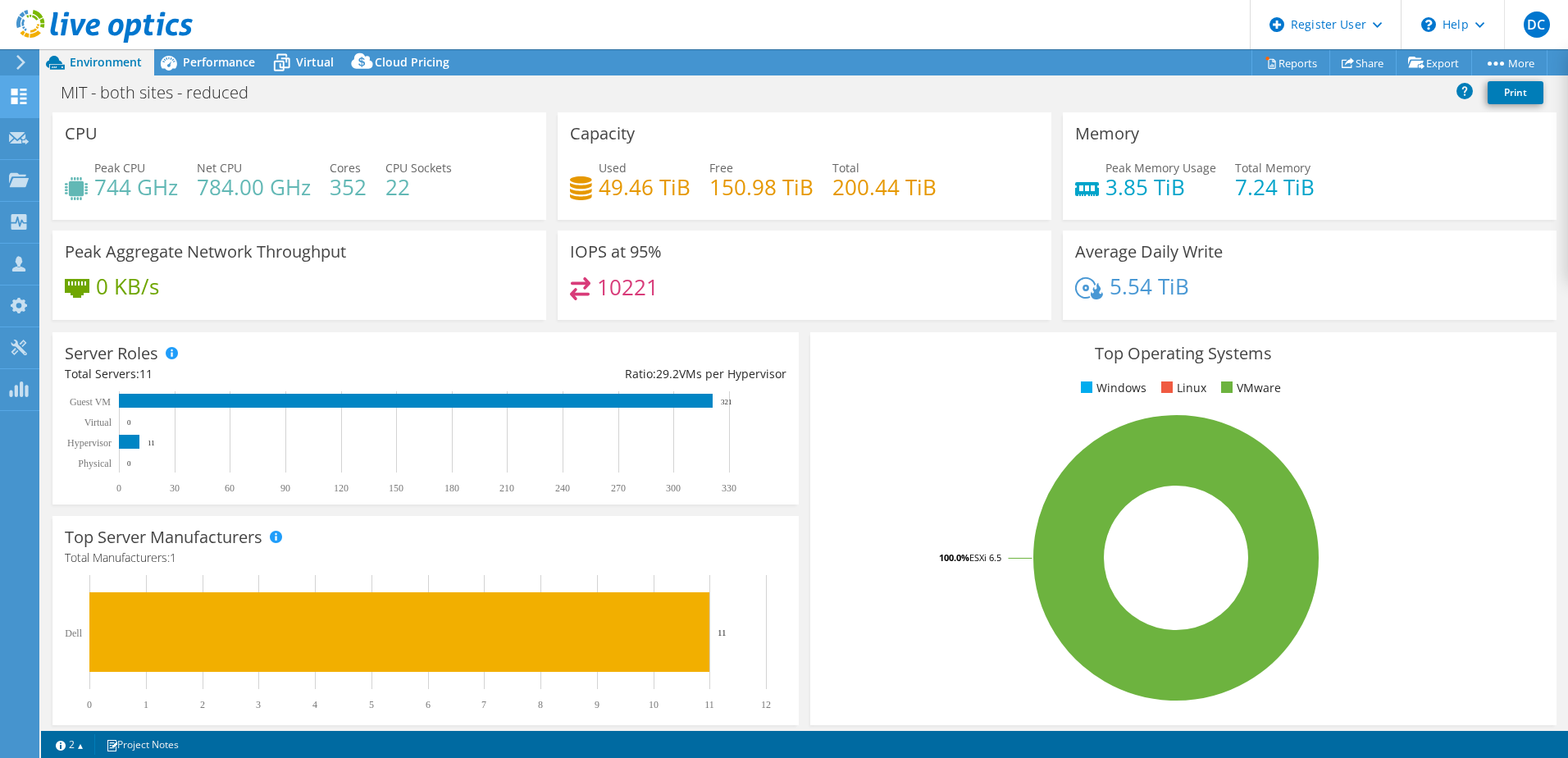
click at [17, 89] on use at bounding box center [19, 96] width 16 height 16
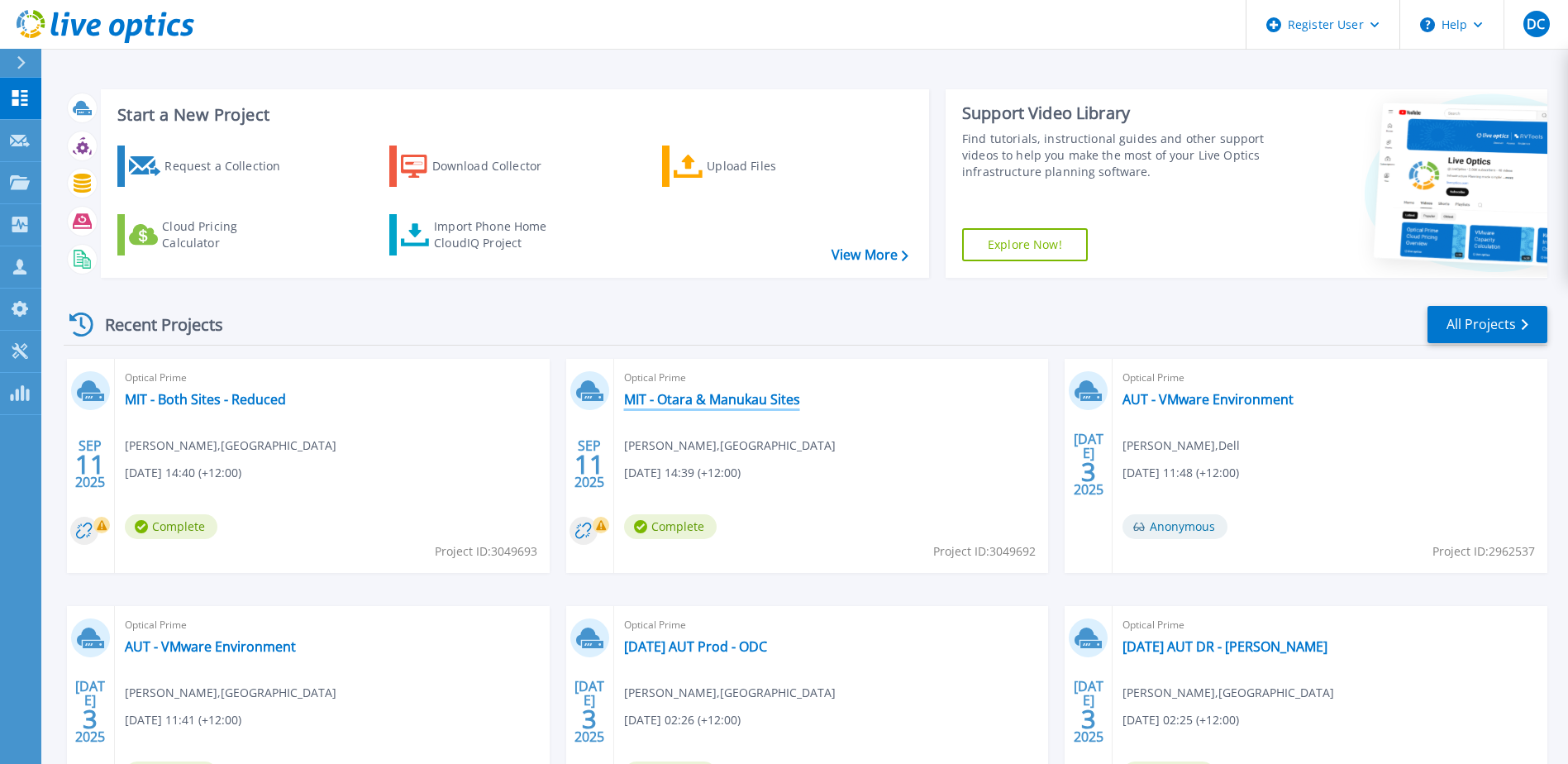
click at [761, 399] on link "MIT - Otara & Manukau Sites" at bounding box center [712, 399] width 176 height 17
click at [213, 406] on link "MIT - Both Sites - Reduced" at bounding box center [205, 399] width 161 height 17
click at [29, 177] on icon at bounding box center [20, 183] width 20 height 14
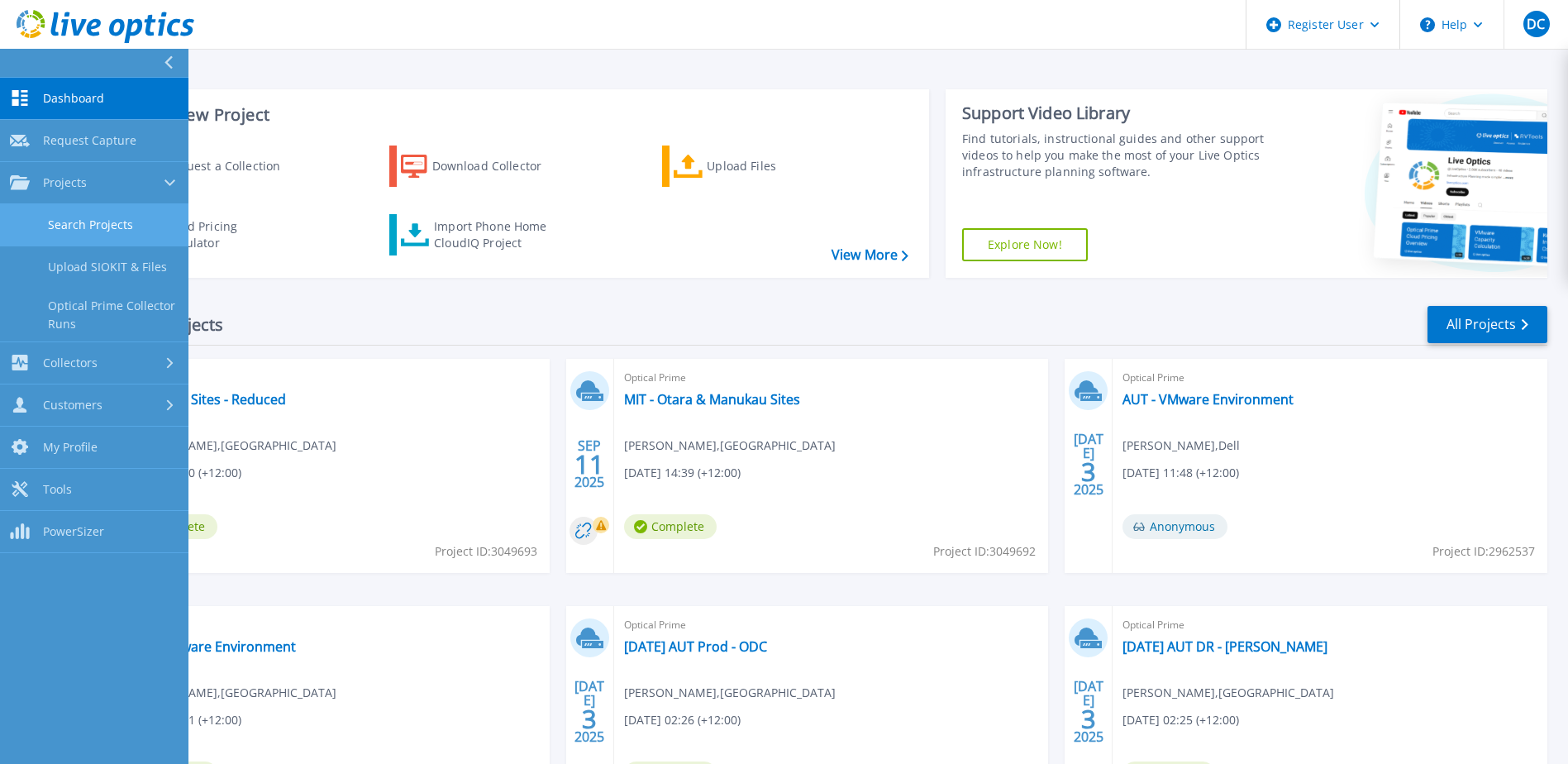
click at [108, 209] on link "Search Projects" at bounding box center [94, 225] width 188 height 42
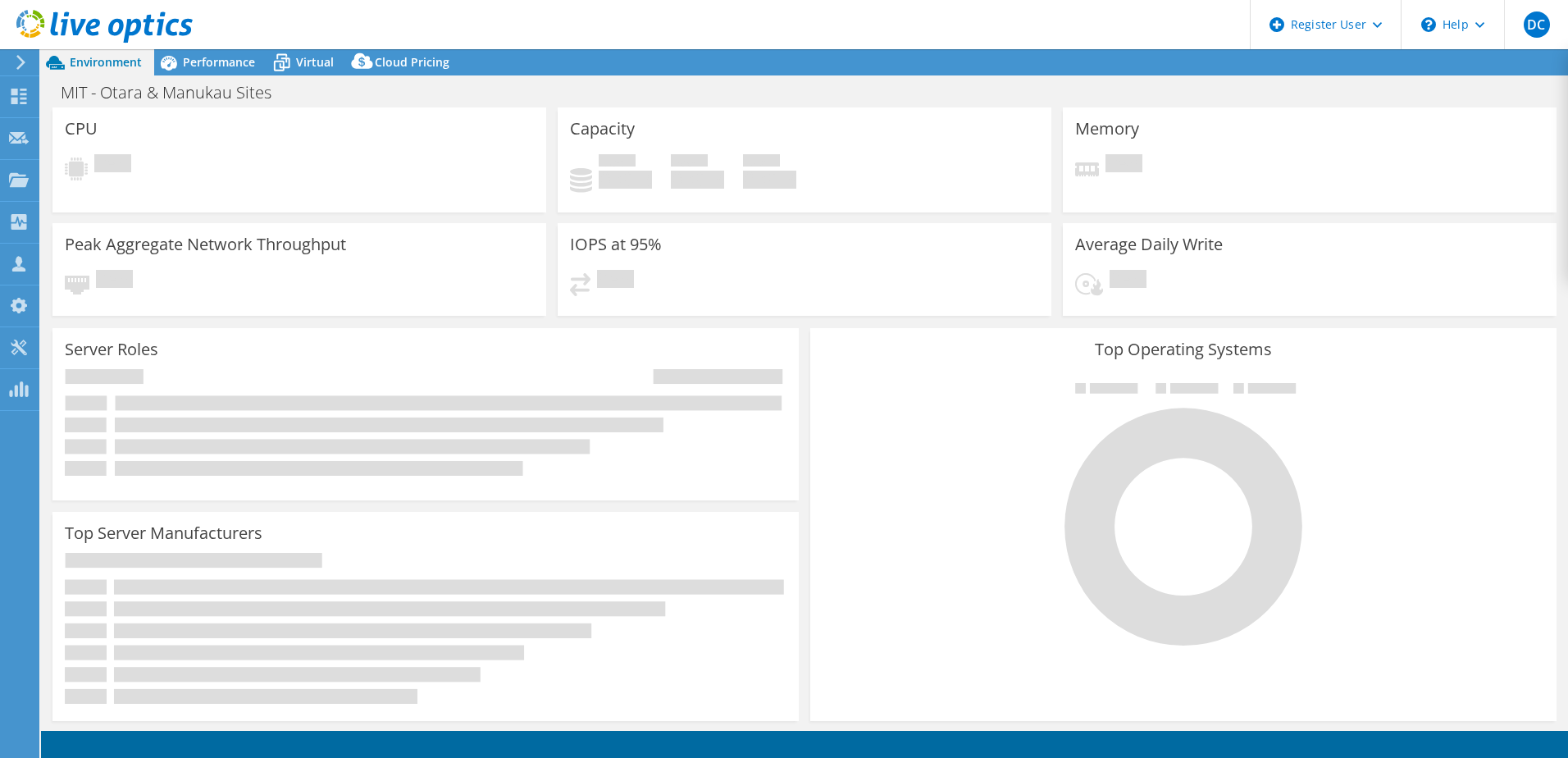
select select "USD"
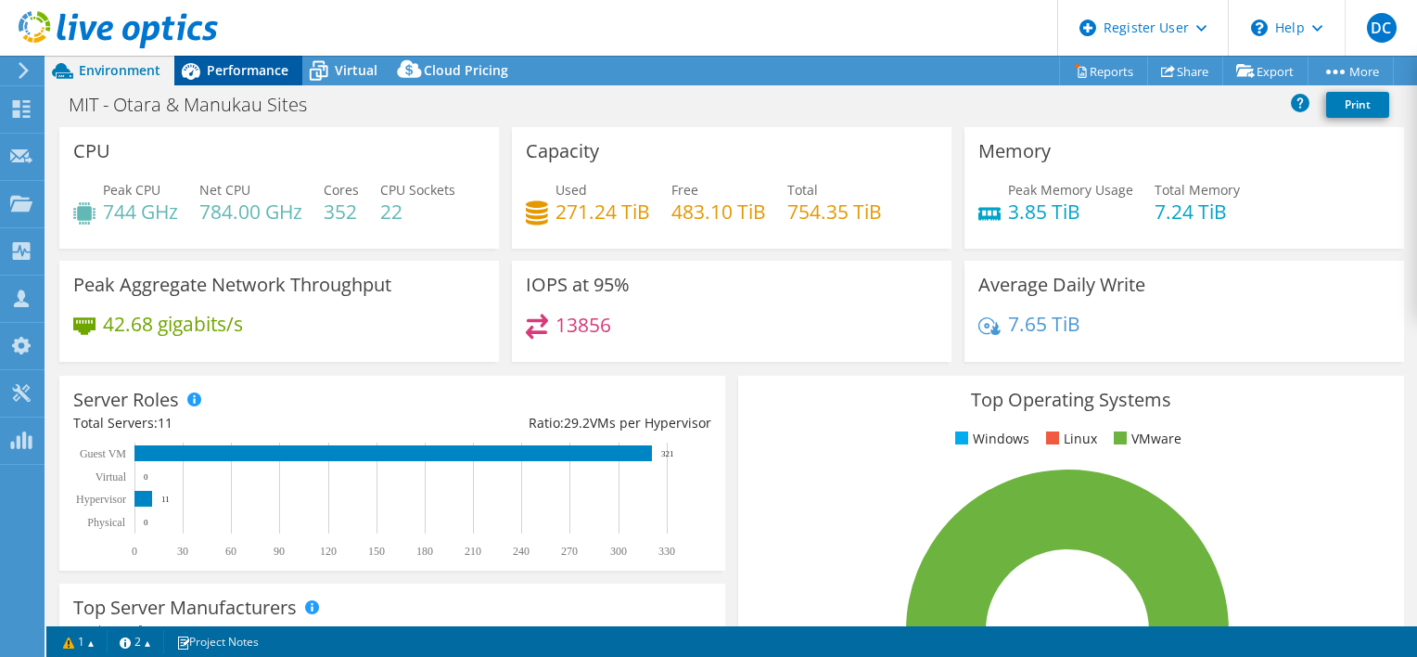
click at [244, 77] on span "Performance" at bounding box center [248, 70] width 82 height 18
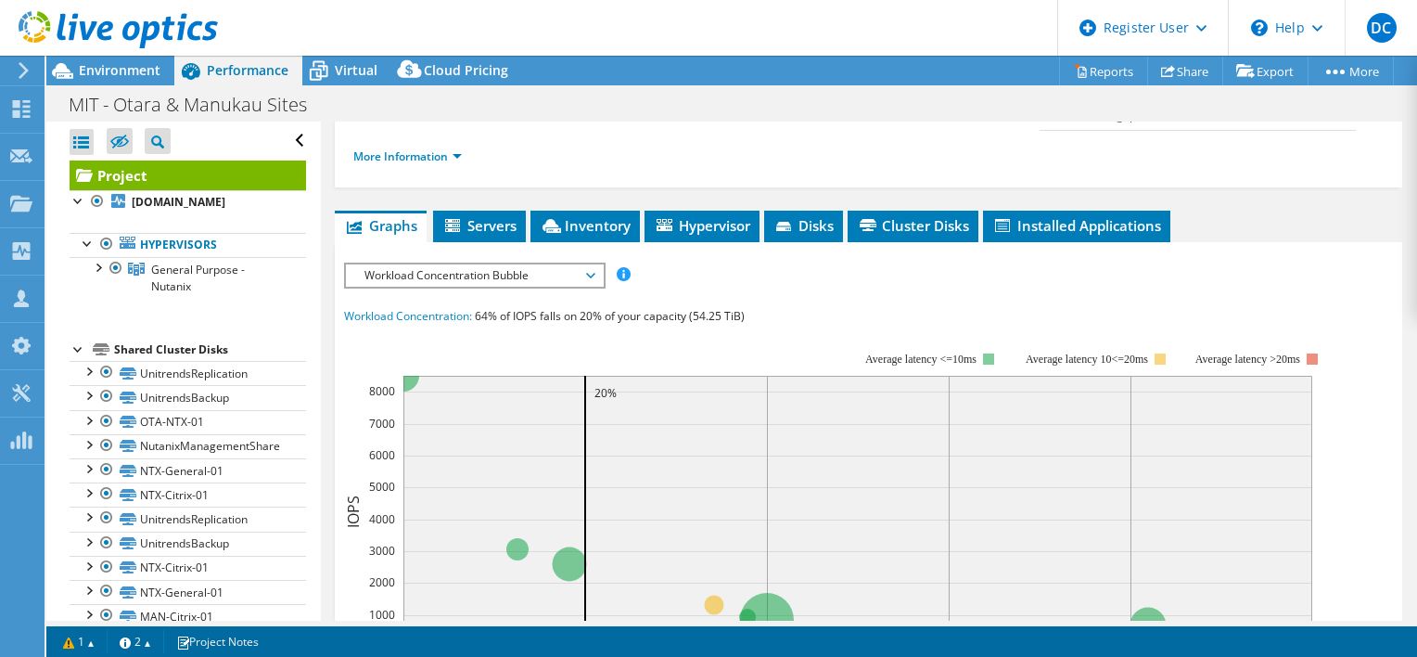
scroll to position [45, 0]
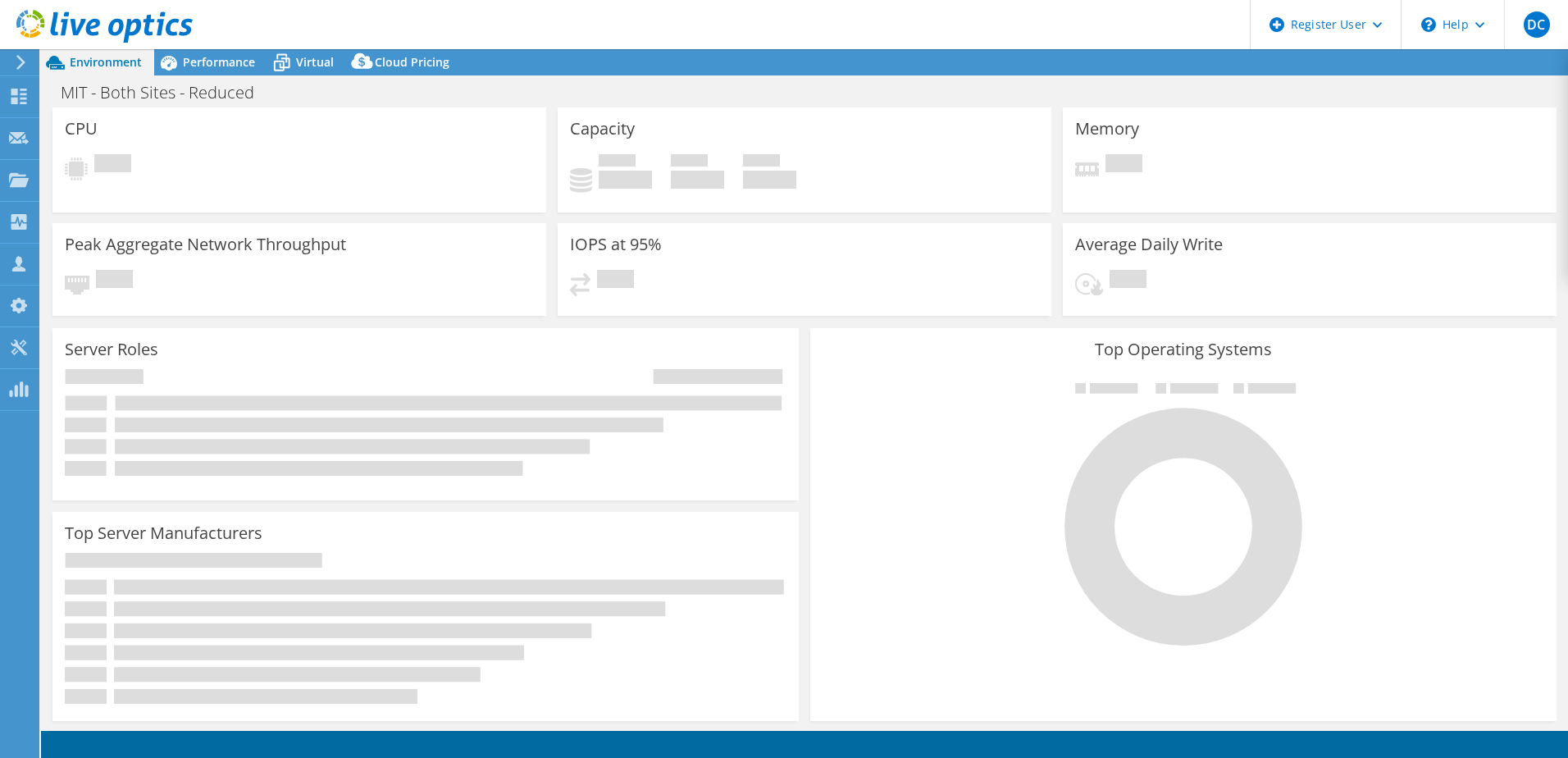
select select "USD"
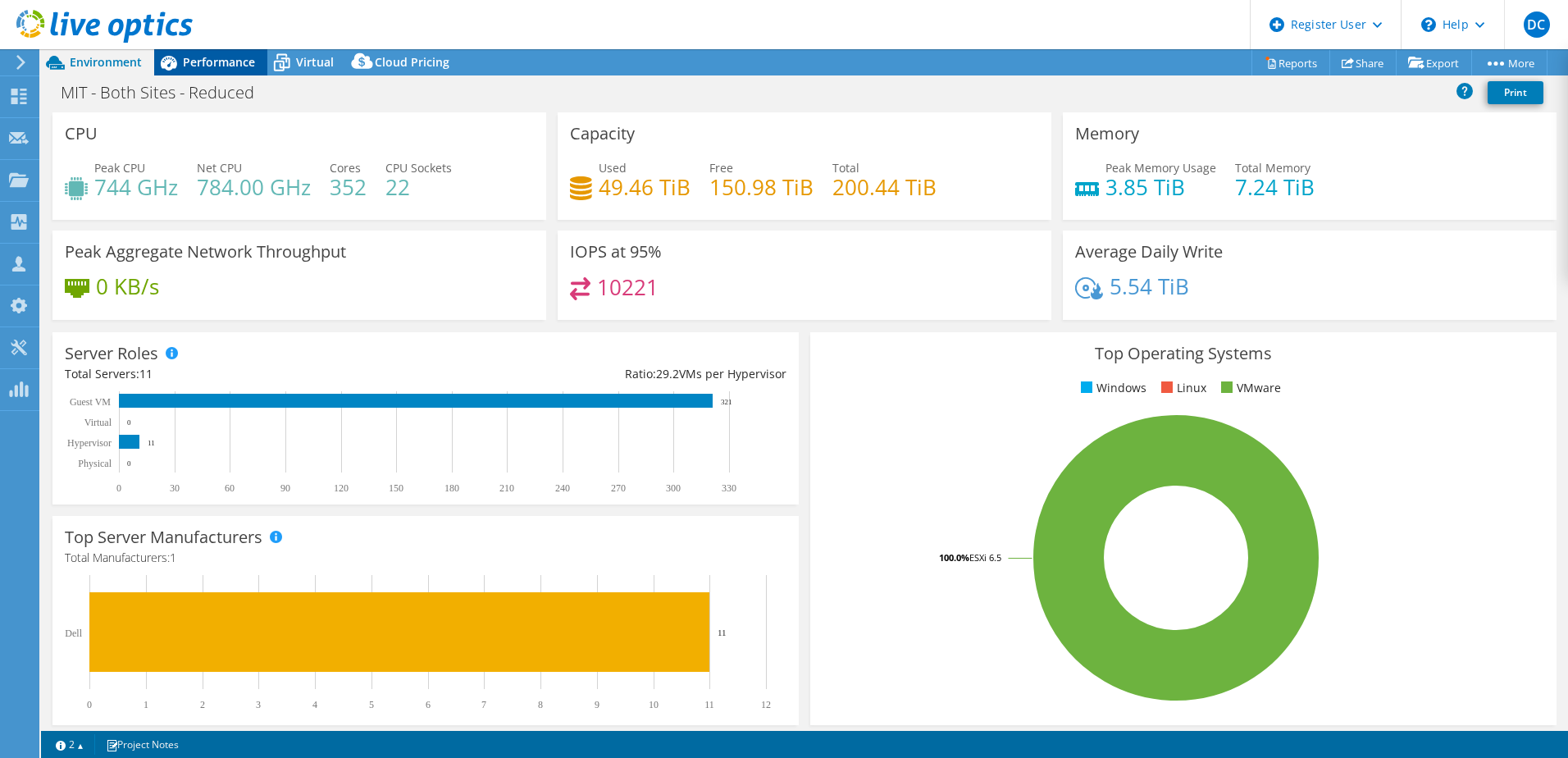
click at [223, 73] on div "Performance" at bounding box center [210, 63] width 113 height 27
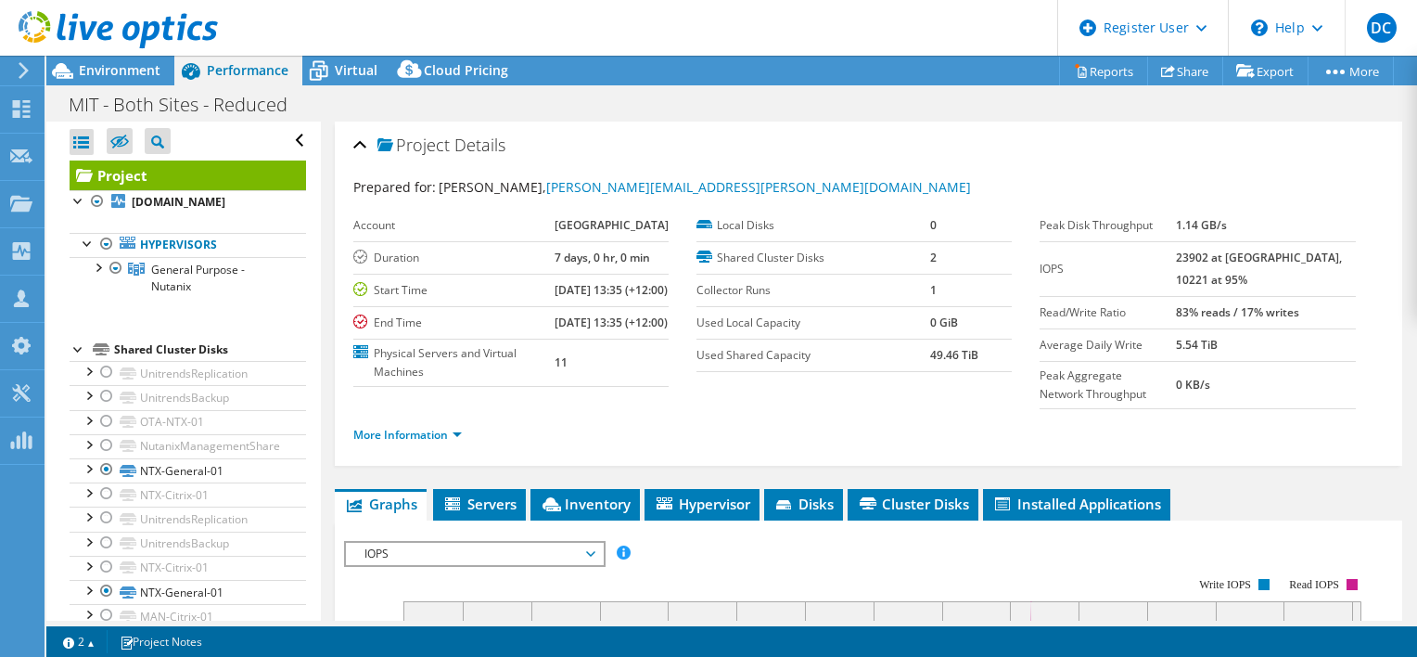
click at [130, 65] on span "Environment" at bounding box center [120, 70] width 82 height 18
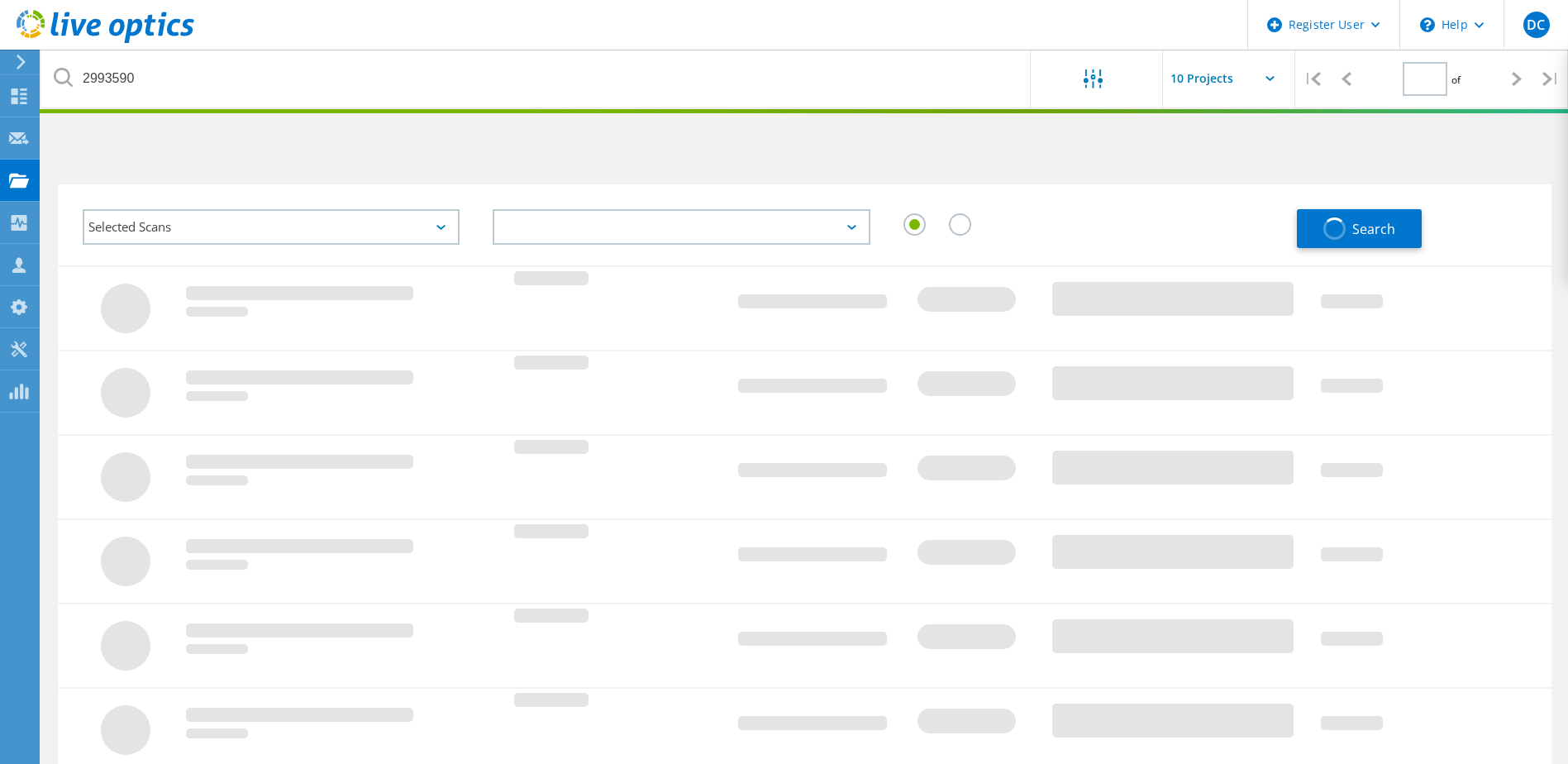
type input "1"
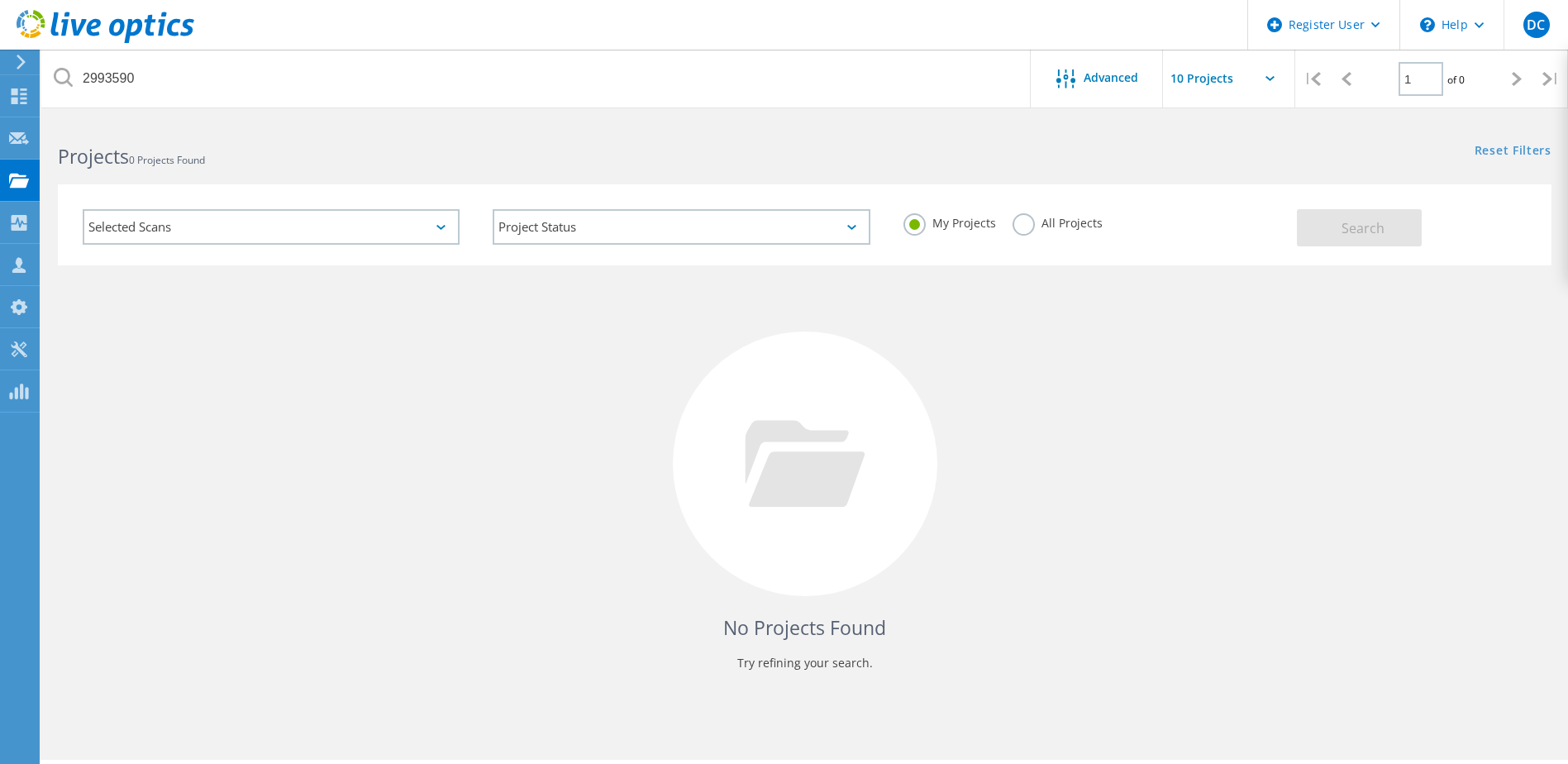
click at [1035, 231] on div "All Projects" at bounding box center [1057, 225] width 90 height 24
click at [1030, 223] on label "All Projects" at bounding box center [1057, 221] width 90 height 16
click at [0, 0] on input "All Projects" at bounding box center [0, 0] width 0 height 0
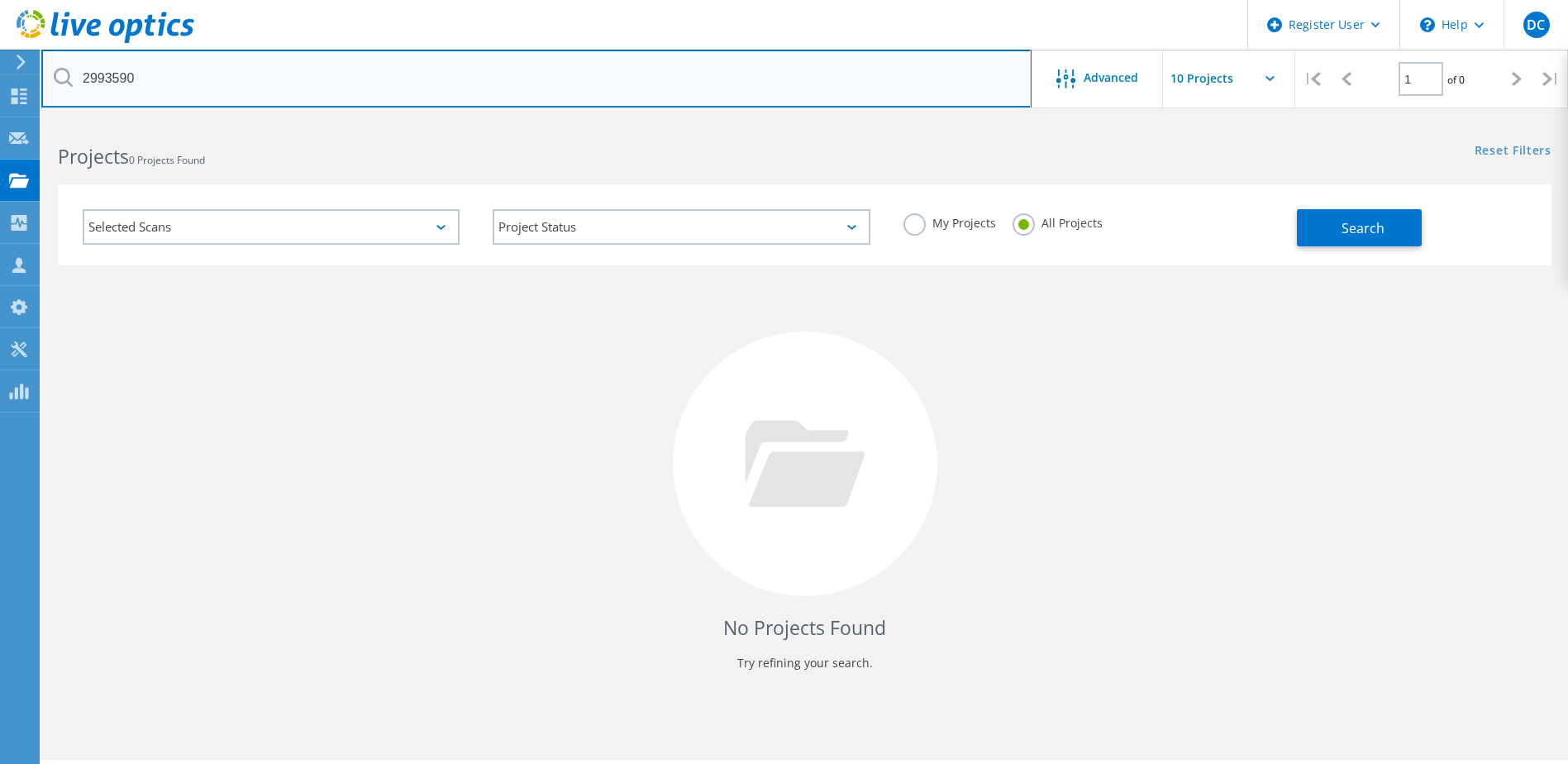
drag, startPoint x: 518, startPoint y: 100, endPoint x: 20, endPoint y: 29, distance: 503.0
click at [20, 119] on div "Register User \n Help Explore Helpful Articles Contact Support DC Dell User [PE…" at bounding box center [784, 464] width 1568 height 690
type input "manukau"
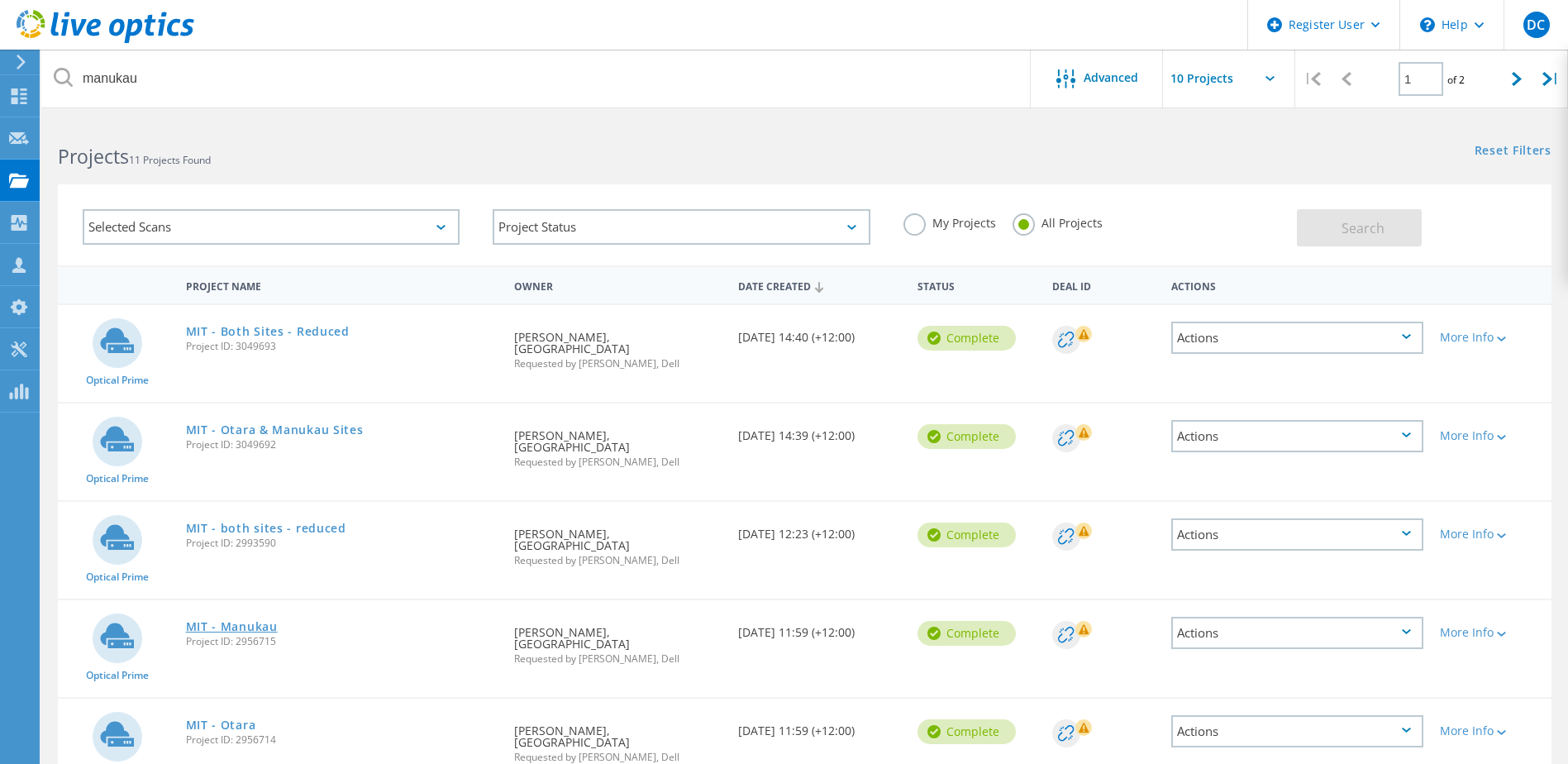
click at [249, 626] on link "MIT - Manukau" at bounding box center [232, 627] width 92 height 12
click at [241, 728] on link "MIT - Otara" at bounding box center [221, 725] width 70 height 12
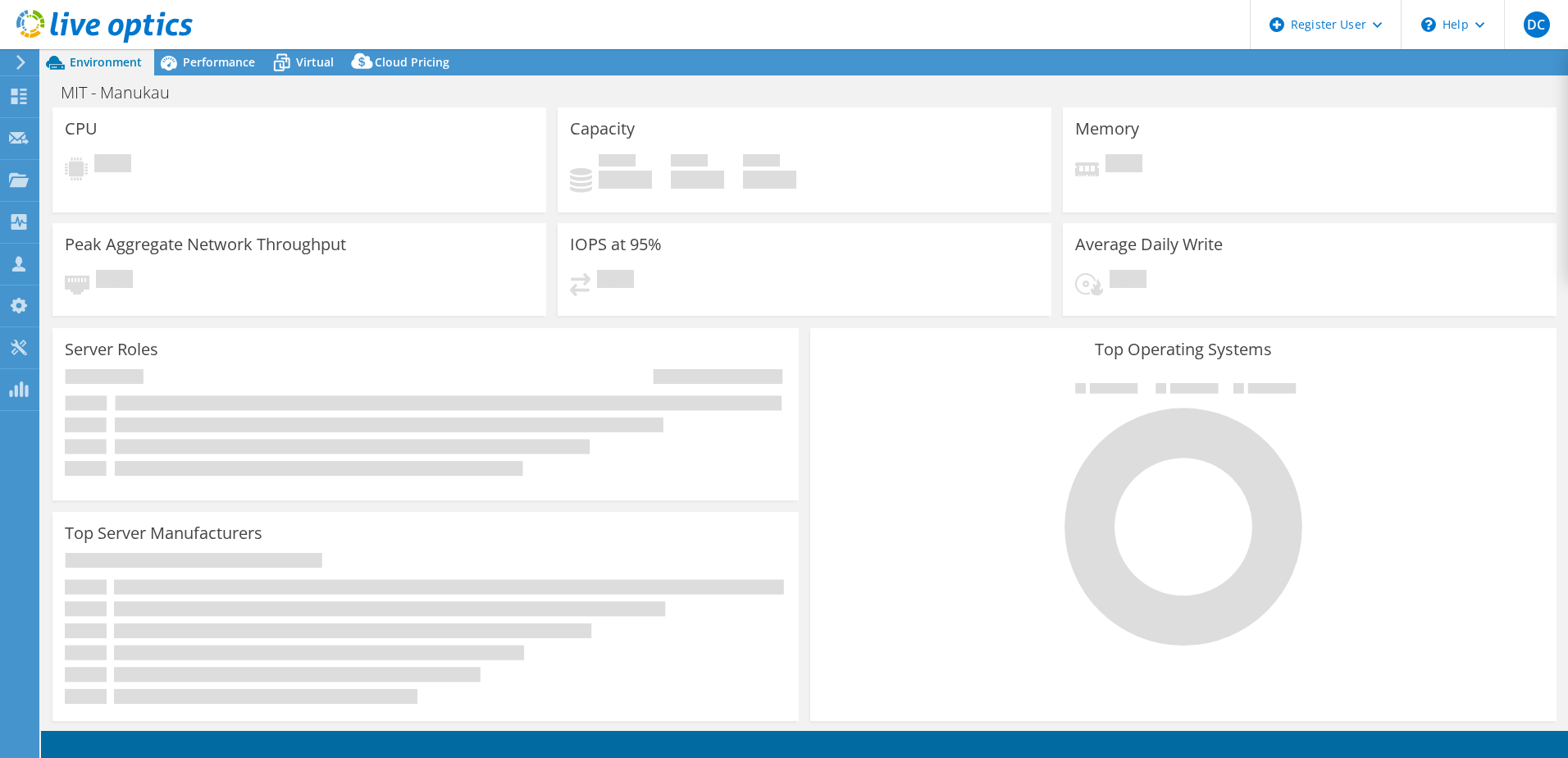
select select "[GEOGRAPHIC_DATA]"
select select "AUD"
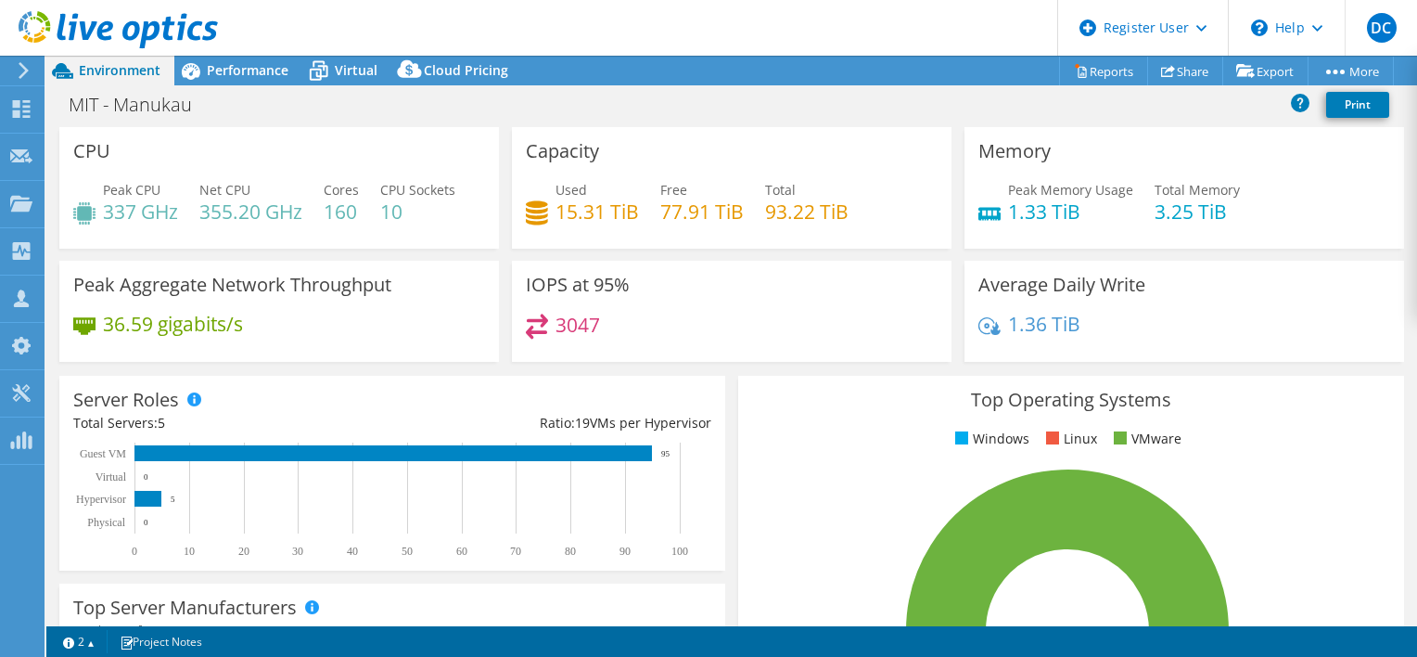
click at [276, 87] on div "MIT - Manukau Print" at bounding box center [731, 104] width 1371 height 34
click at [241, 64] on span "Performance" at bounding box center [248, 70] width 82 height 18
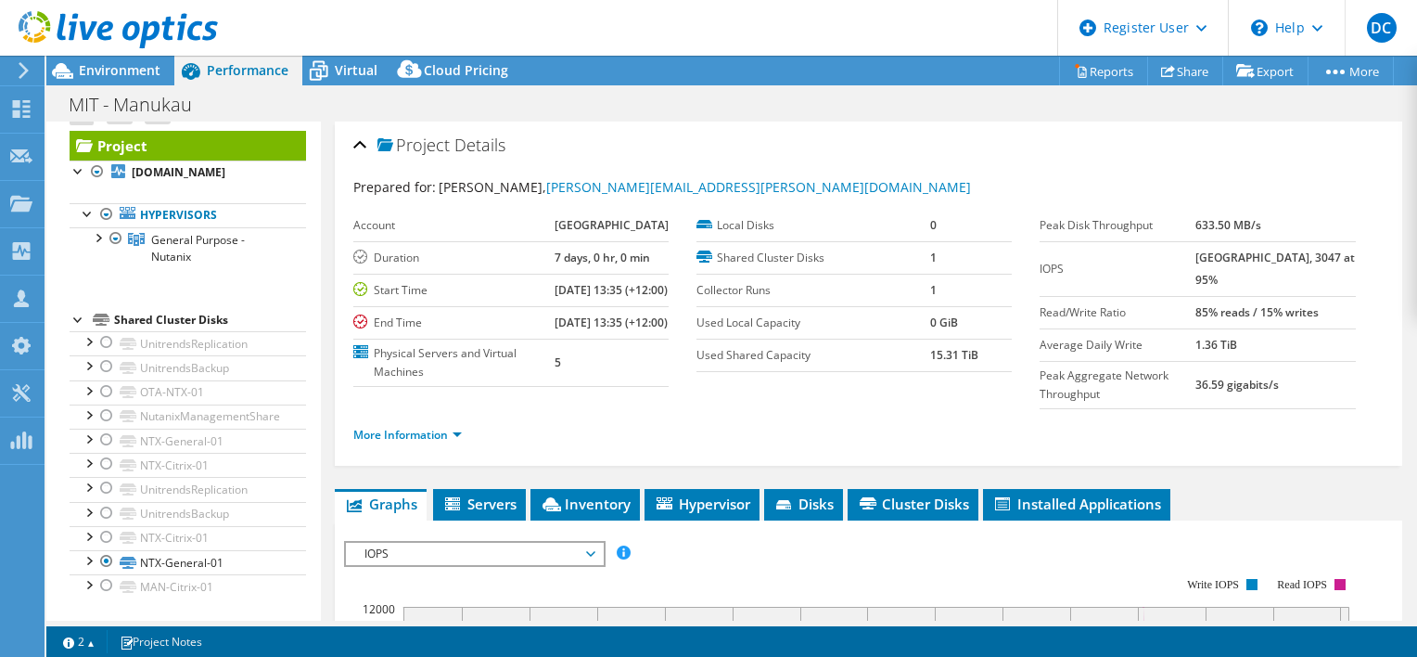
scroll to position [45, 0]
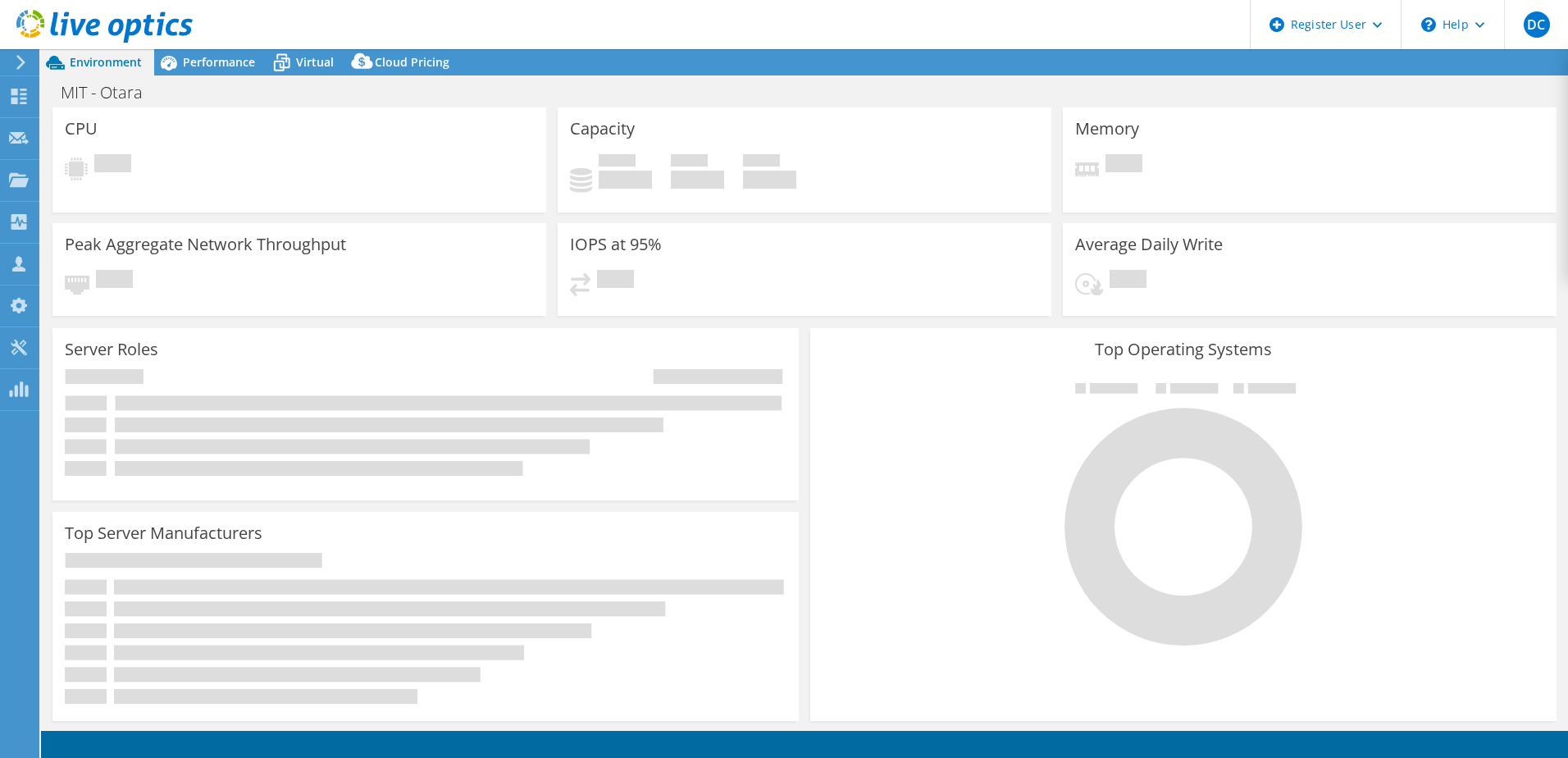
select select "[GEOGRAPHIC_DATA]"
select select "Australia"
select select "AUD"
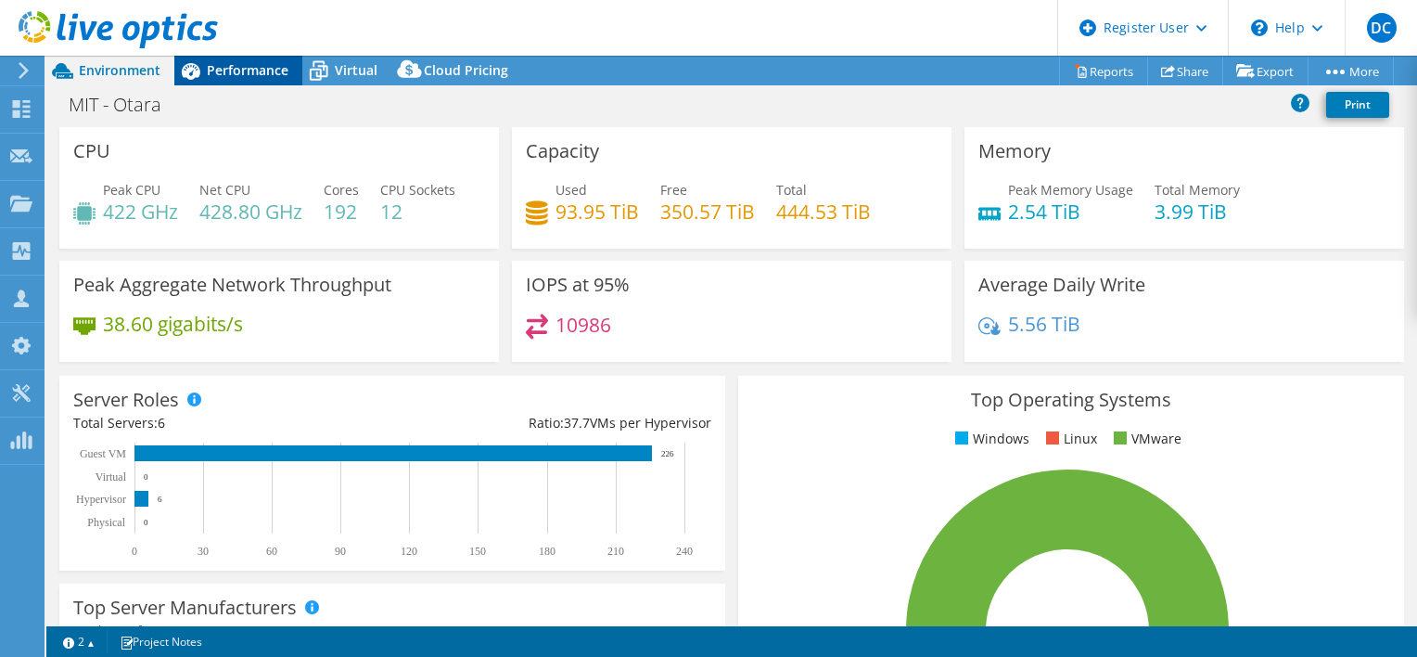
click at [242, 64] on span "Performance" at bounding box center [248, 70] width 82 height 18
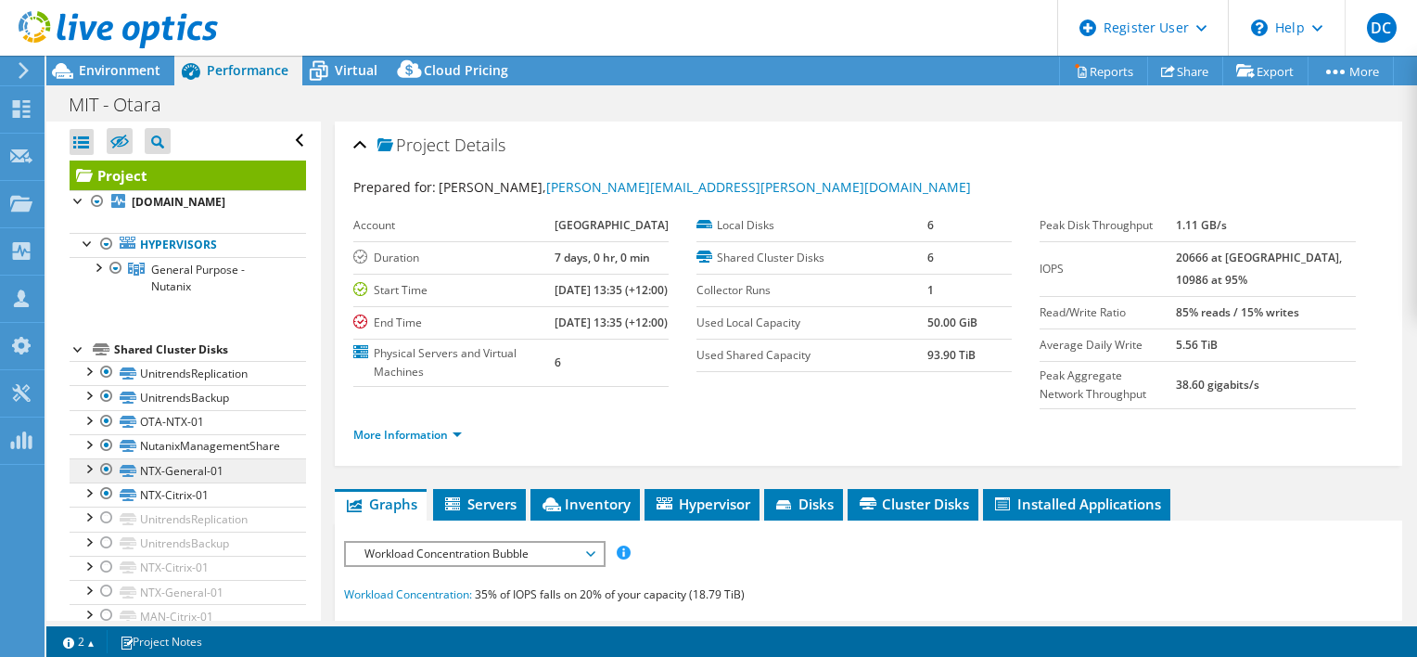
drag, startPoint x: 104, startPoint y: 506, endPoint x: 104, endPoint y: 494, distance: 11.1
click at [104, 505] on div at bounding box center [106, 493] width 19 height 22
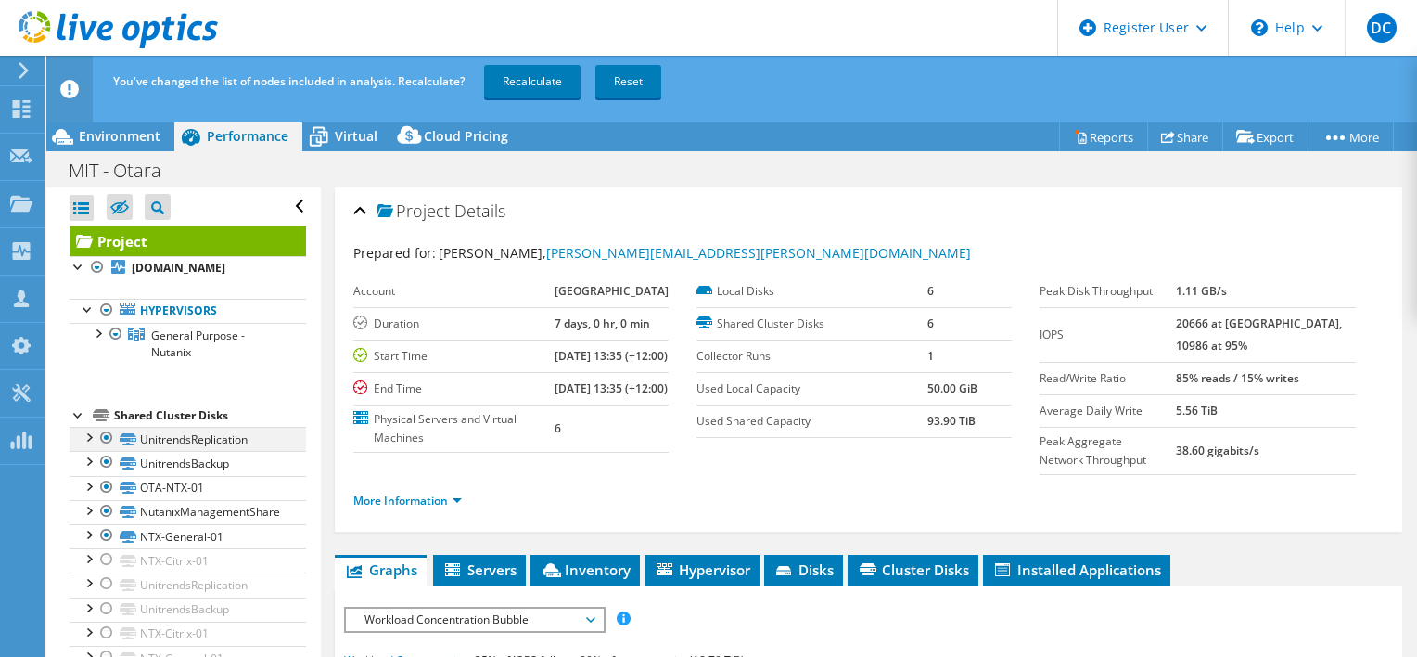
click at [105, 449] on div at bounding box center [106, 438] width 19 height 22
click at [120, 411] on div "Project otap-esx-hyp-06.manukau.ac.nz Hypervisors General Purpose - Nutanix" at bounding box center [188, 460] width 237 height 468
